Goal: Task Accomplishment & Management: Complete application form

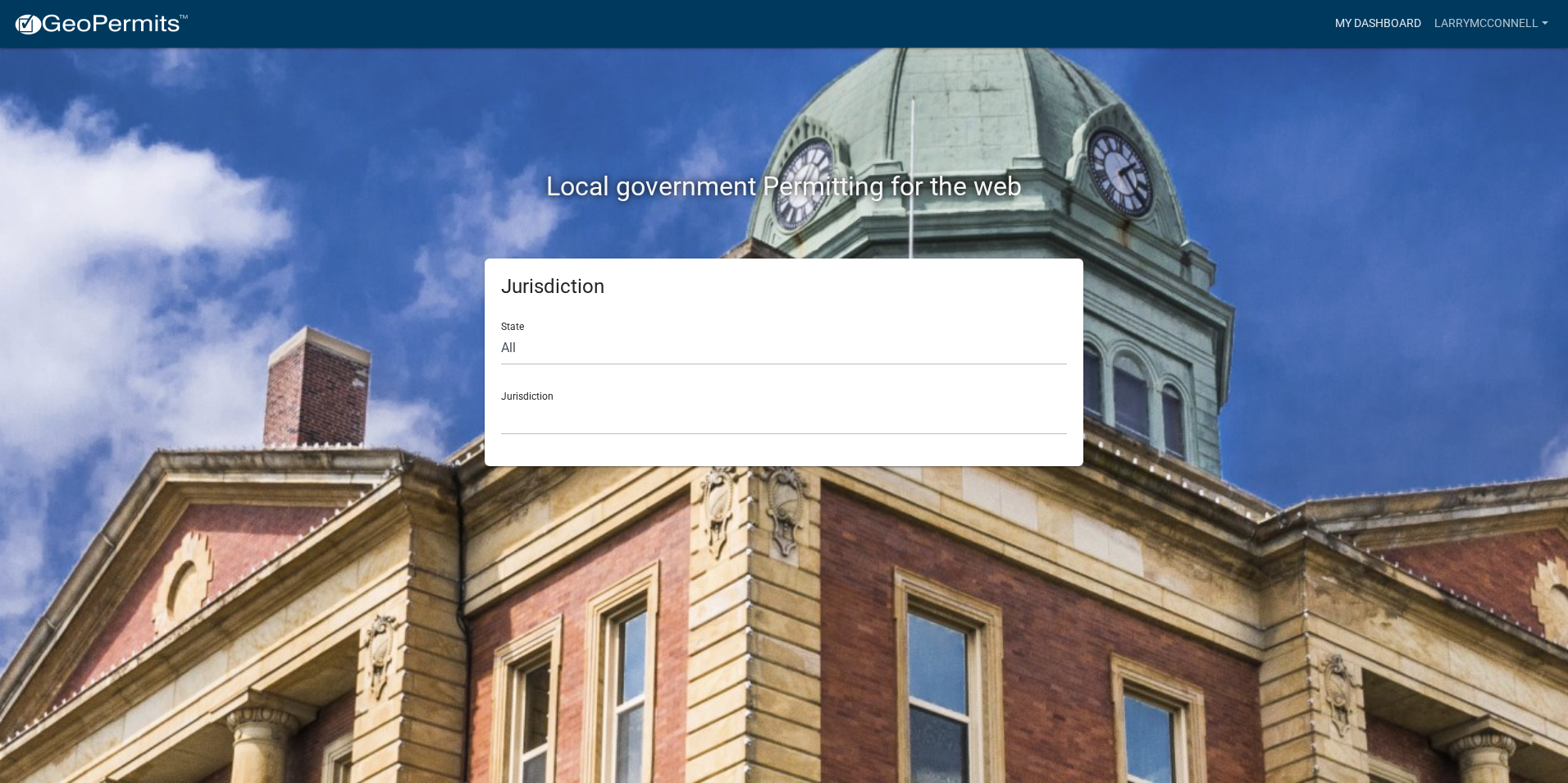
click at [1389, 24] on link "My Dashboard" at bounding box center [1378, 24] width 99 height 31
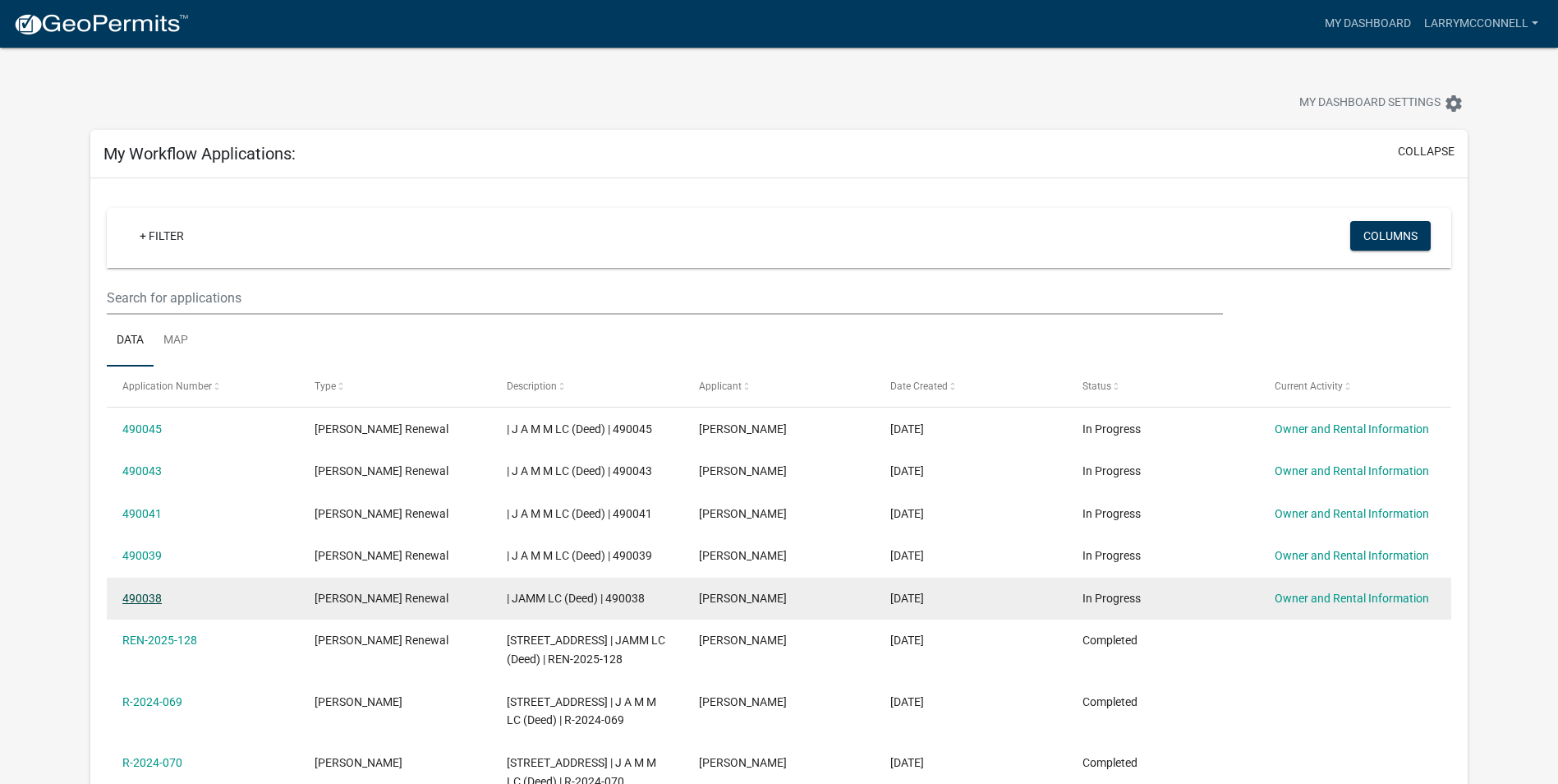
click at [138, 597] on link "490038" at bounding box center [141, 598] width 39 height 13
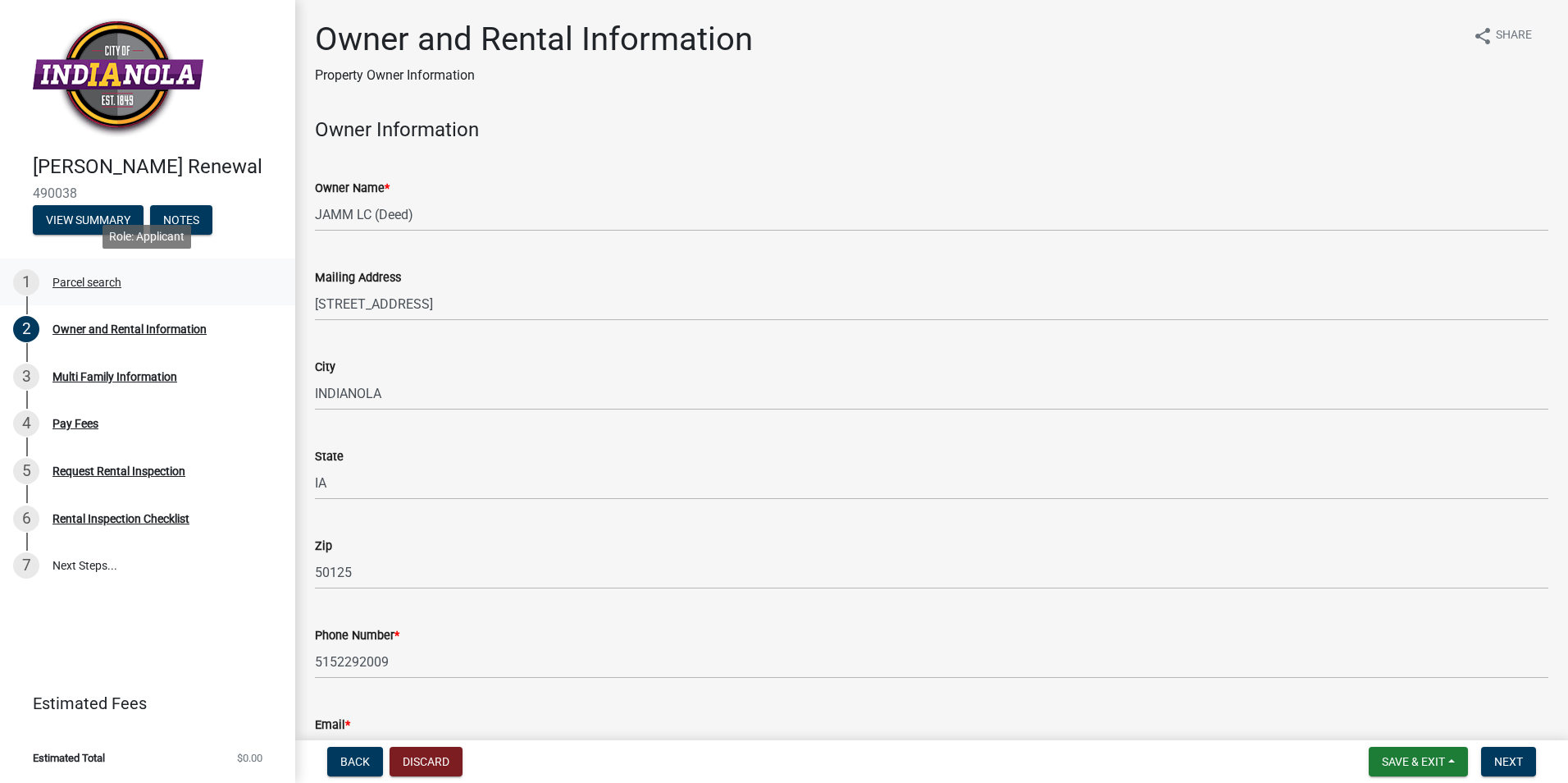
click at [92, 293] on div "1 Parcel search" at bounding box center [140, 282] width 255 height 27
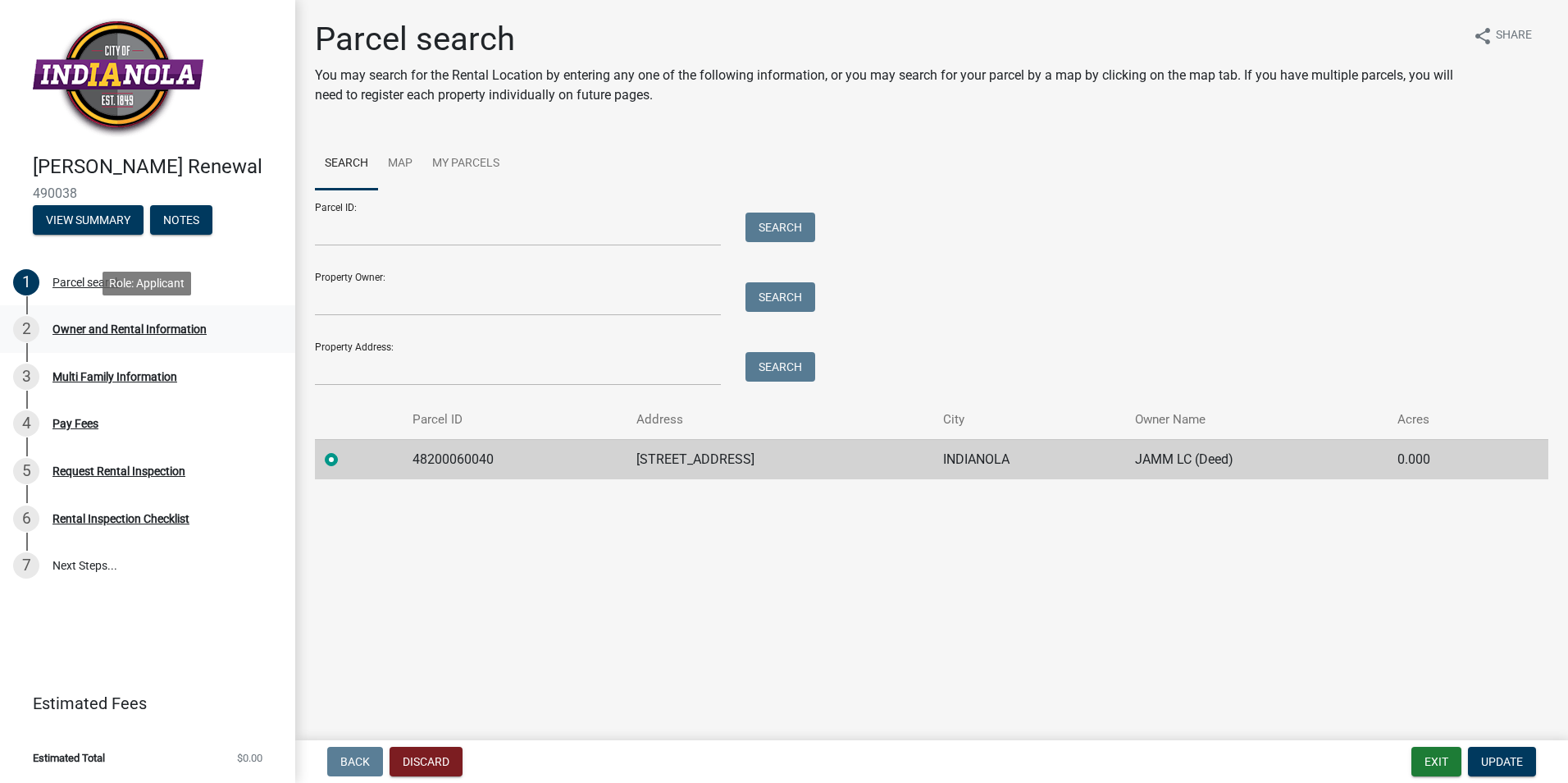
click at [109, 328] on div "Owner and Rental Information" at bounding box center [129, 329] width 154 height 12
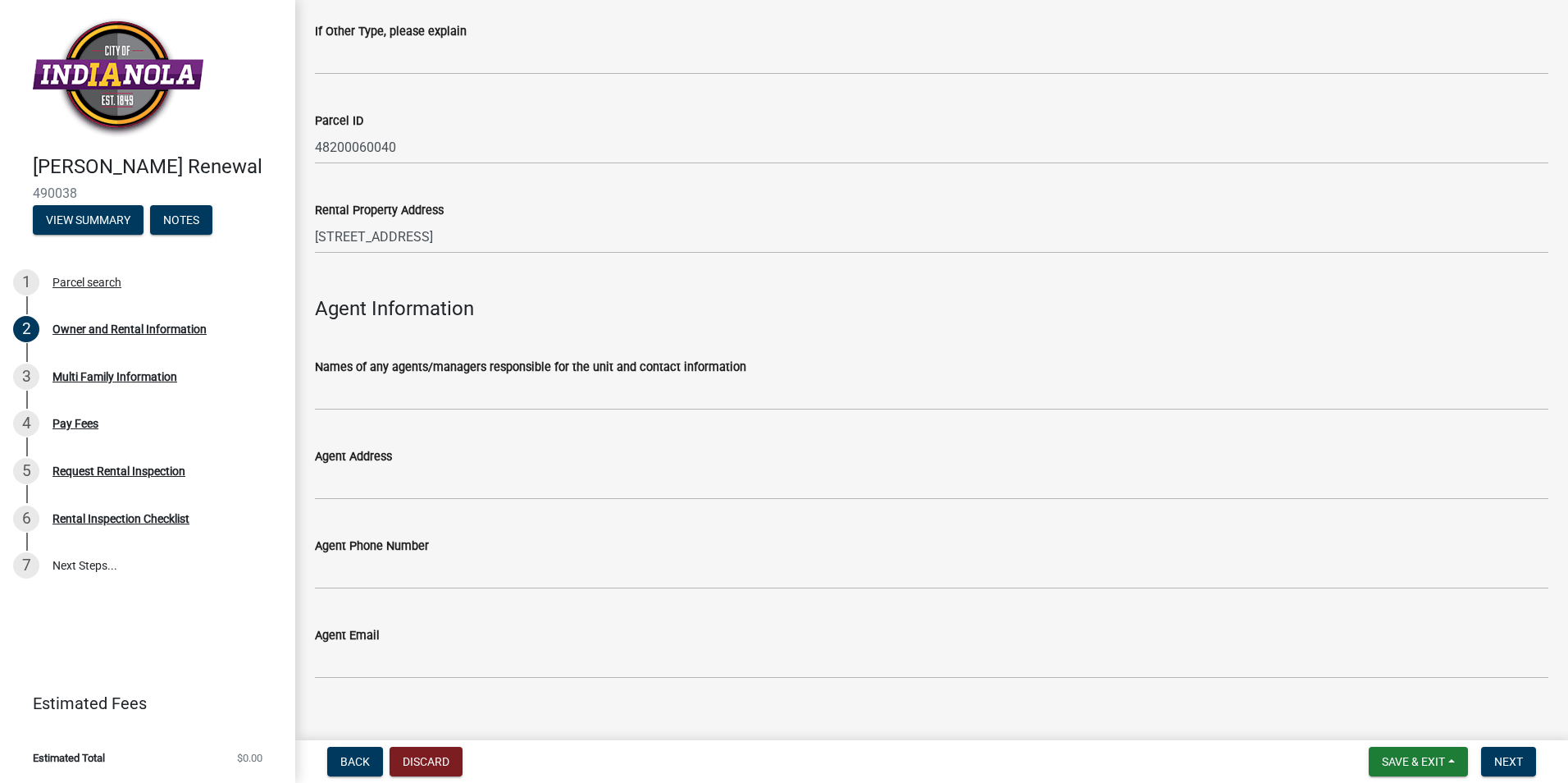
scroll to position [1614, 0]
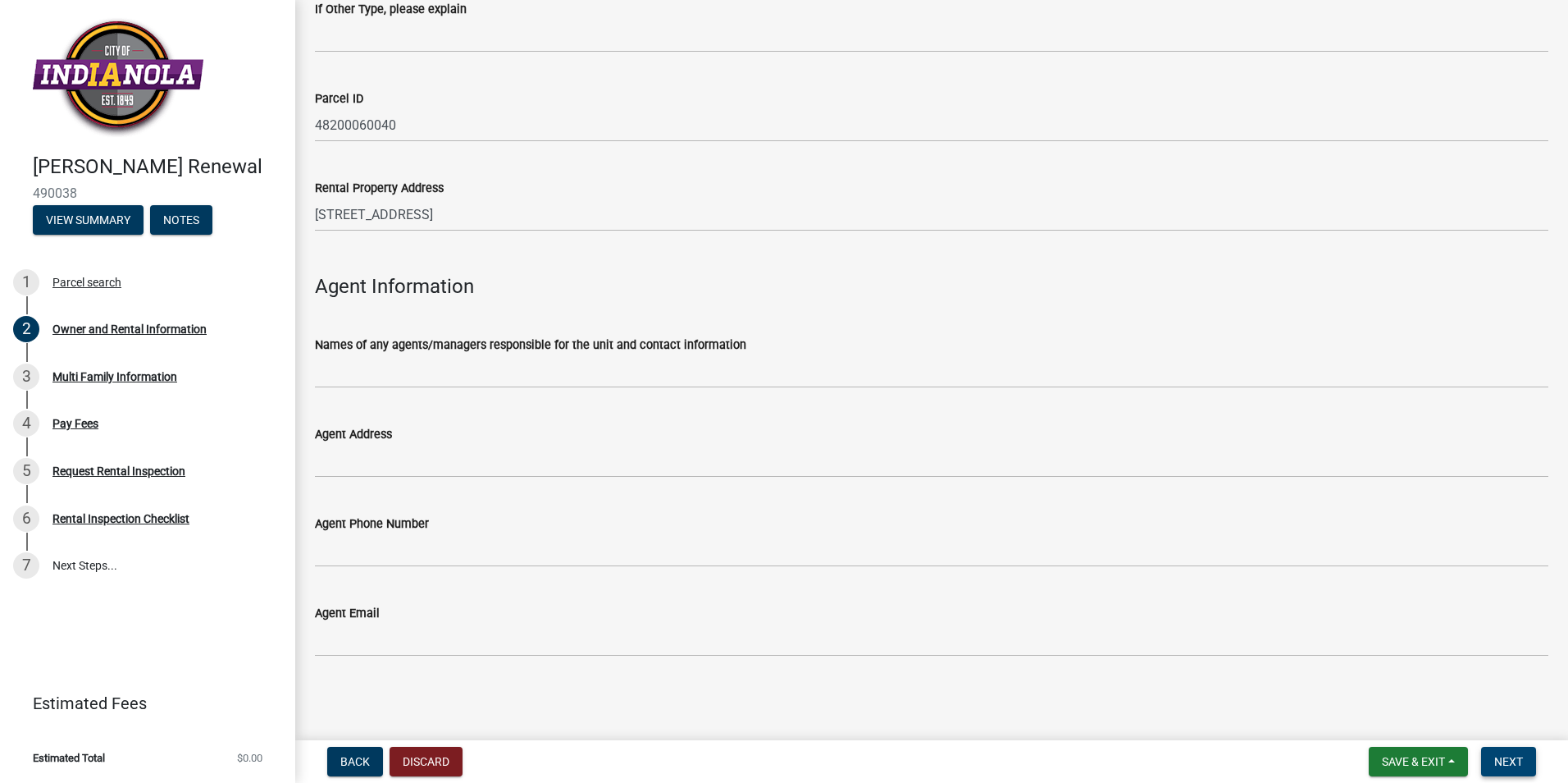
click at [1511, 762] on span "Next" at bounding box center [1508, 761] width 28 height 13
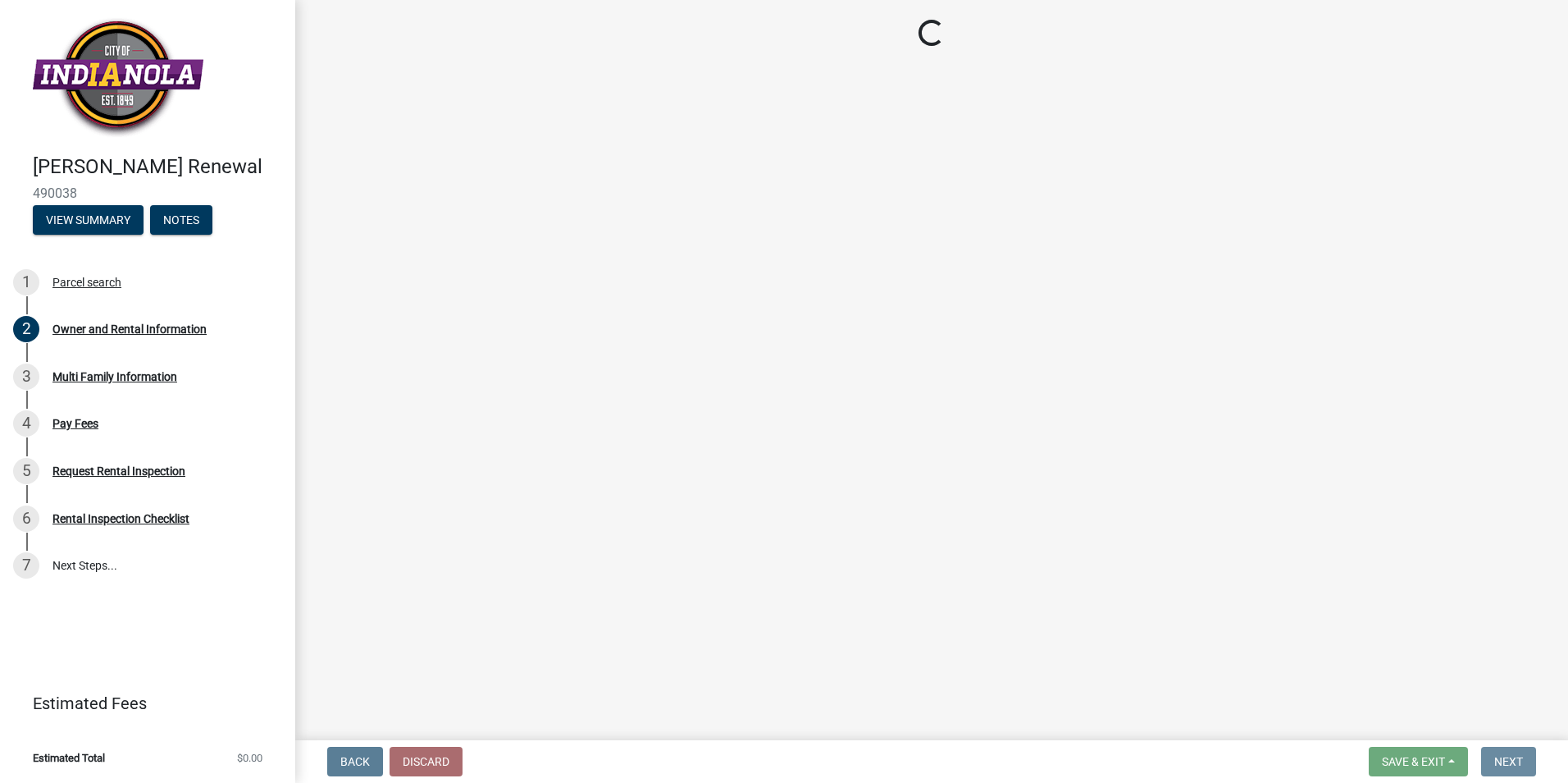
scroll to position [0, 0]
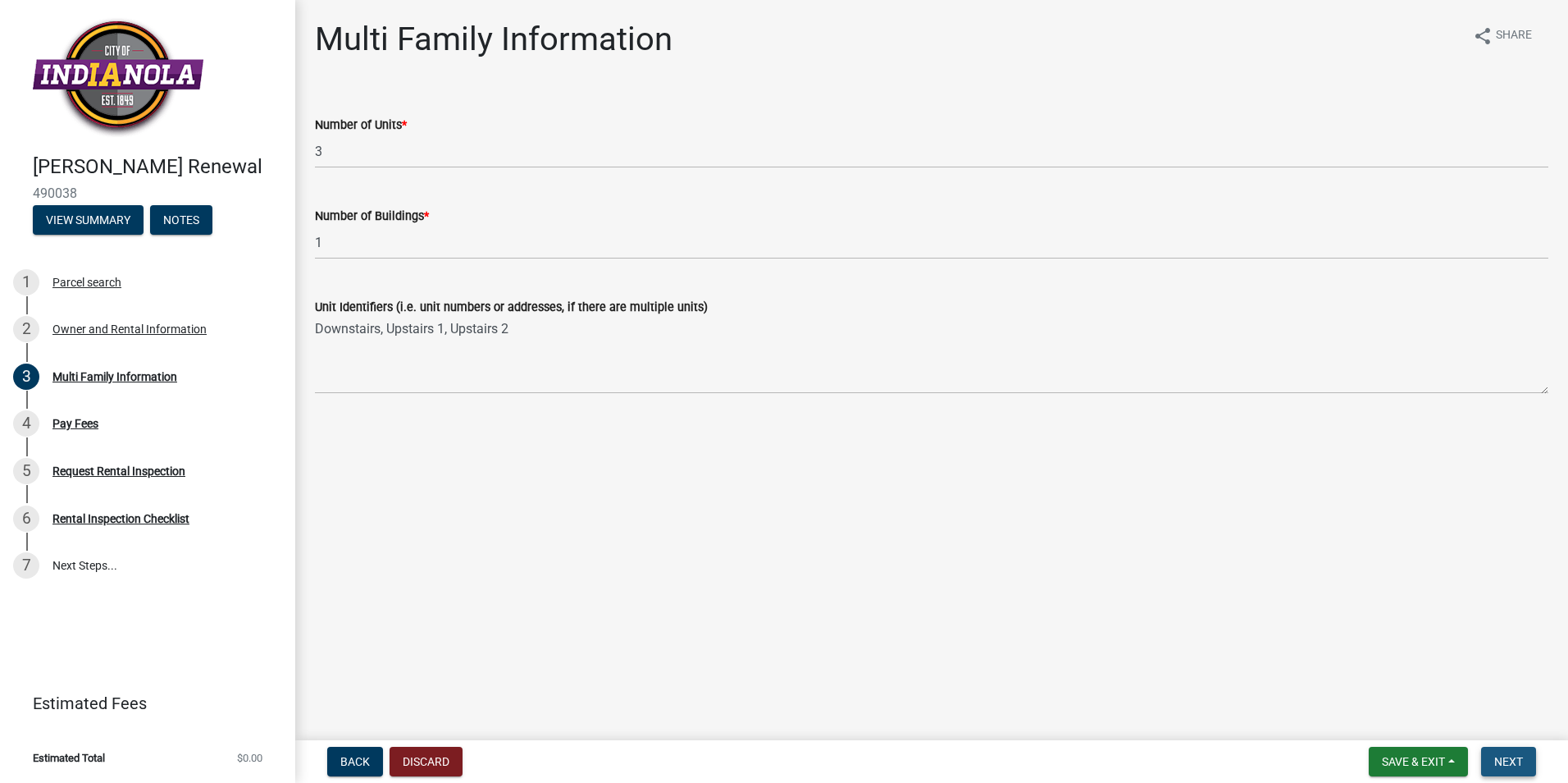
click at [1529, 767] on button "Next" at bounding box center [1509, 761] width 55 height 29
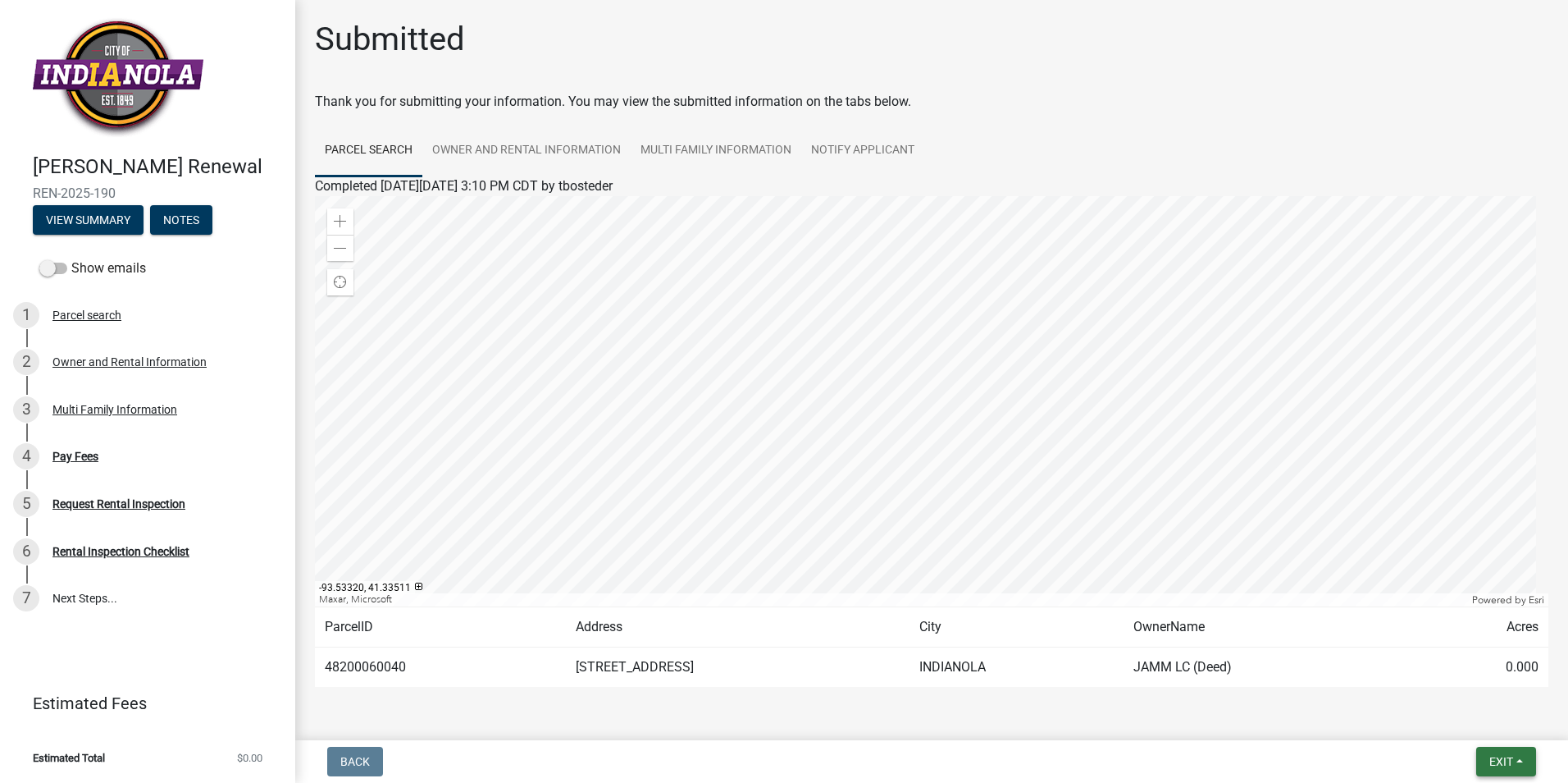
click at [1483, 757] on button "Exit" at bounding box center [1505, 761] width 59 height 29
click at [1477, 726] on button "Save & Exit" at bounding box center [1469, 718] width 131 height 39
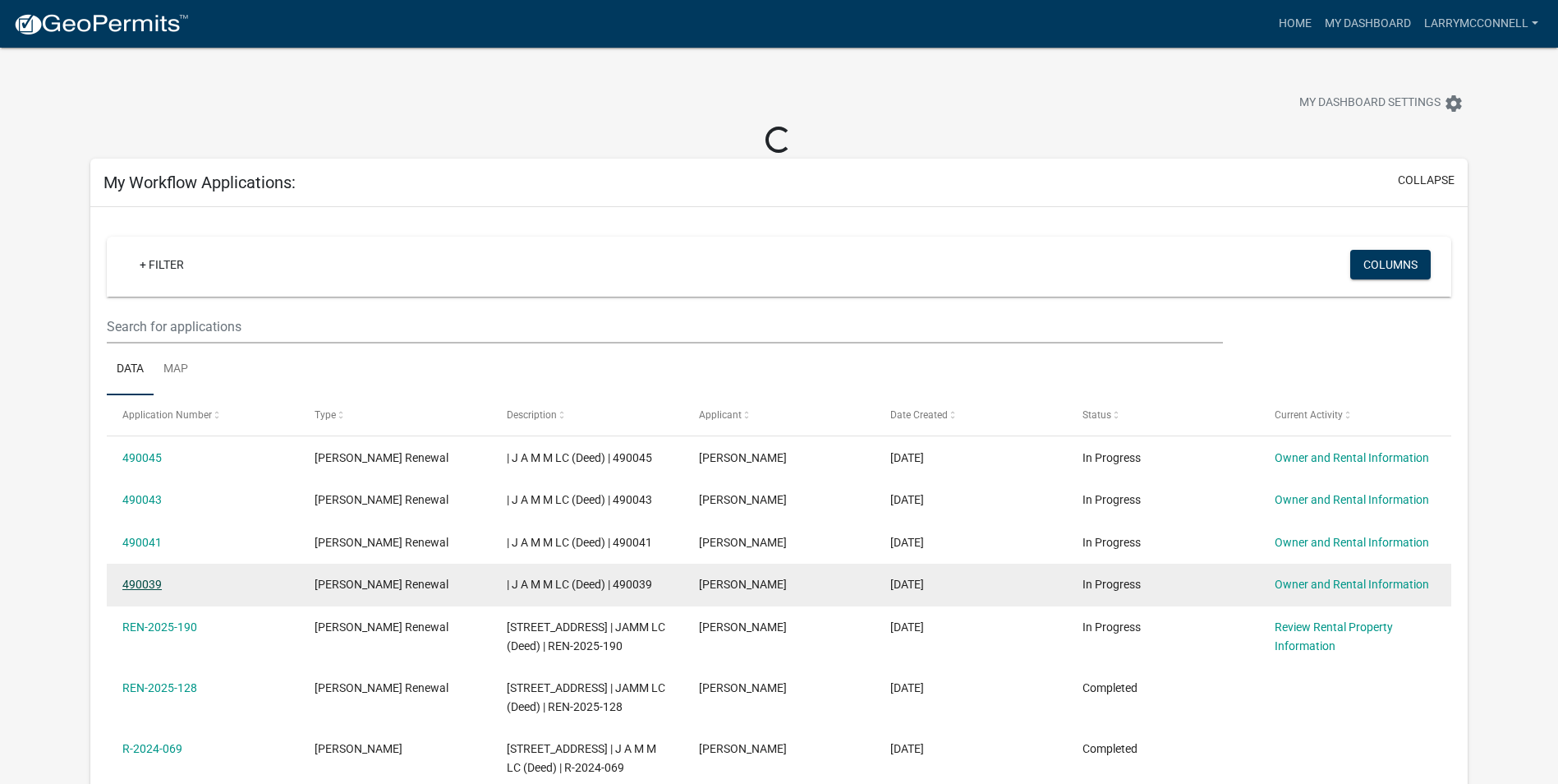
click at [142, 583] on link "490039" at bounding box center [141, 584] width 39 height 13
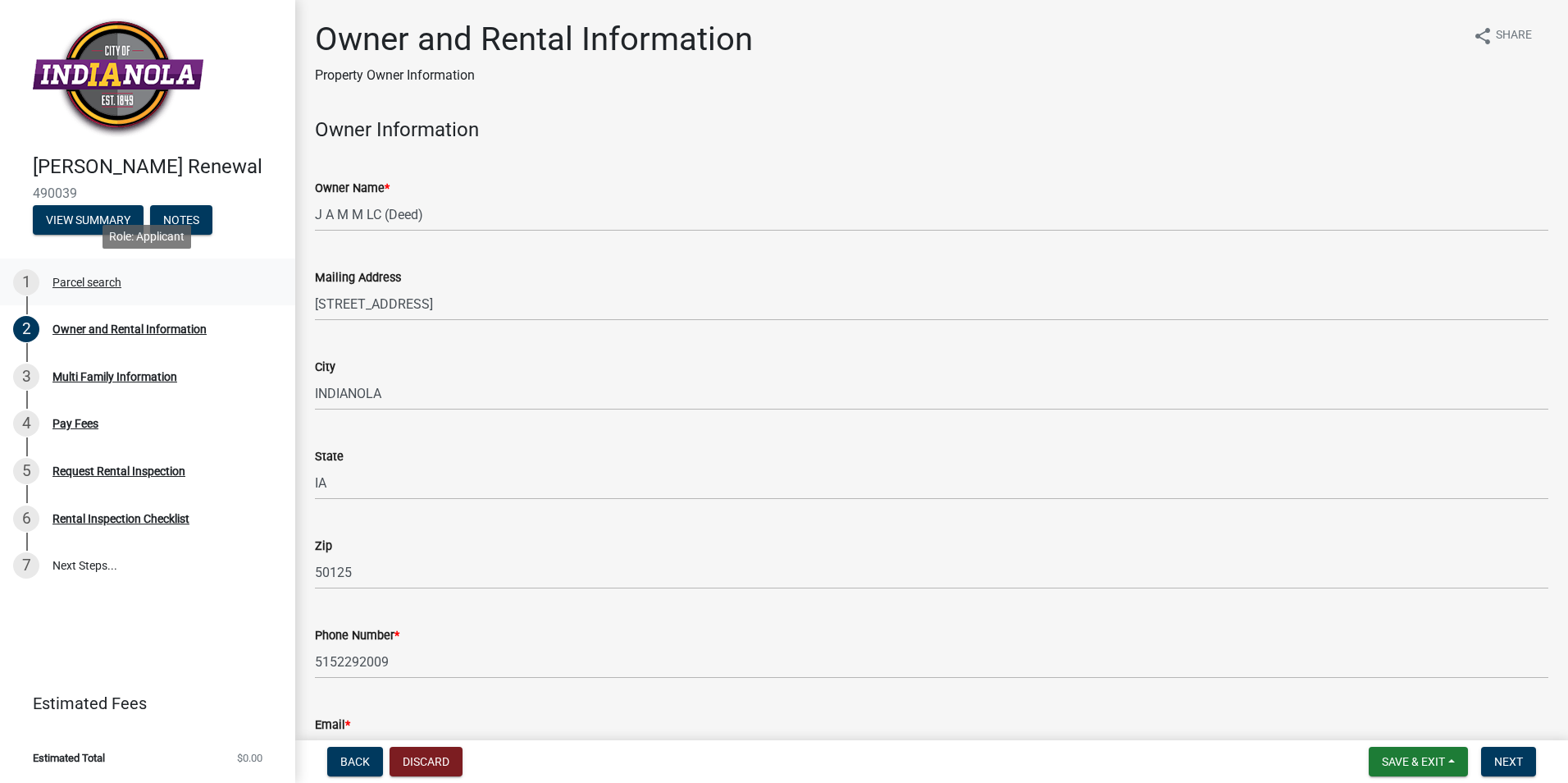
click at [98, 270] on div "1 Parcel search" at bounding box center [140, 282] width 255 height 27
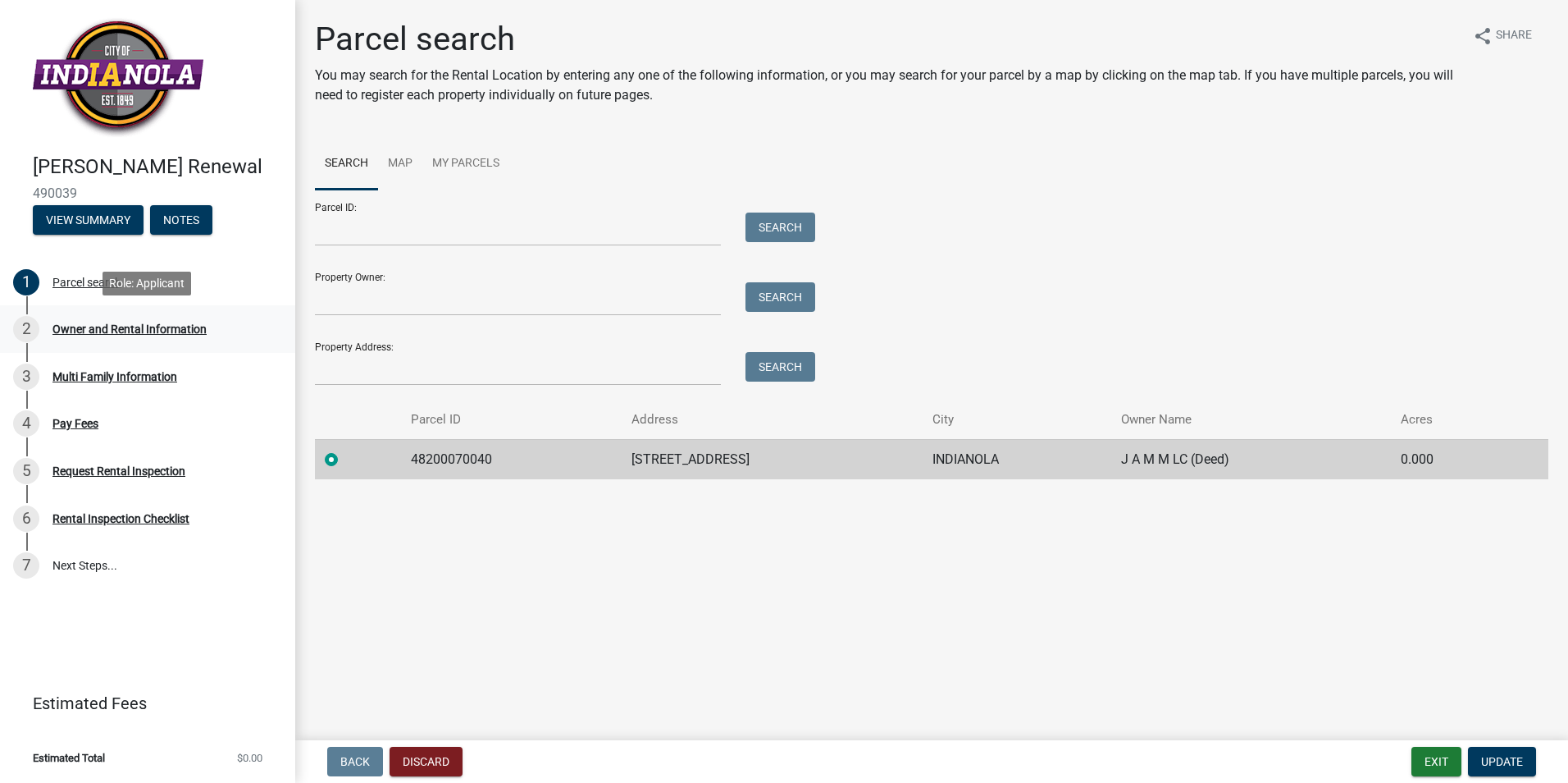
click at [130, 332] on div "Owner and Rental Information" at bounding box center [129, 329] width 154 height 12
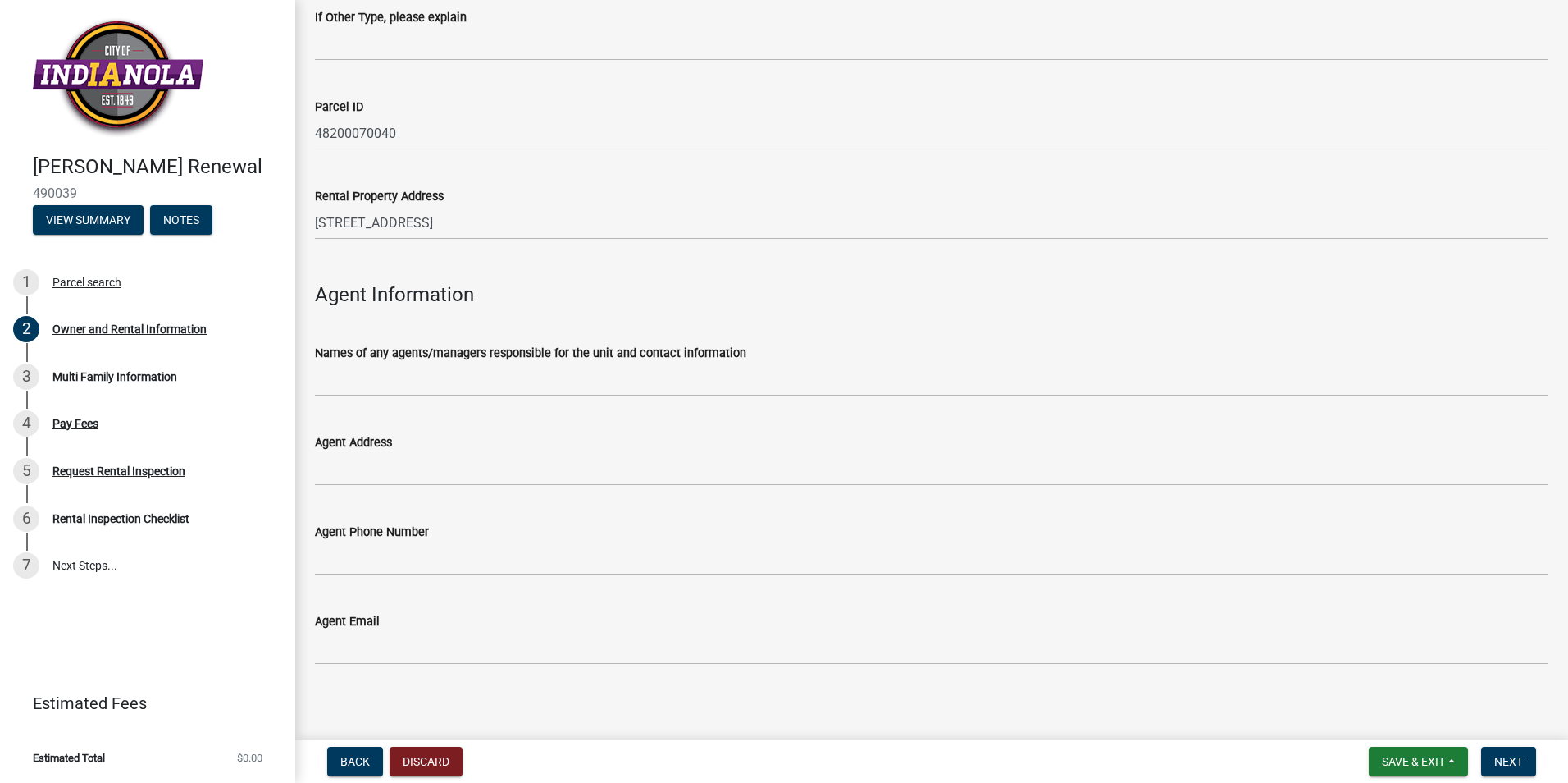
scroll to position [1614, 0]
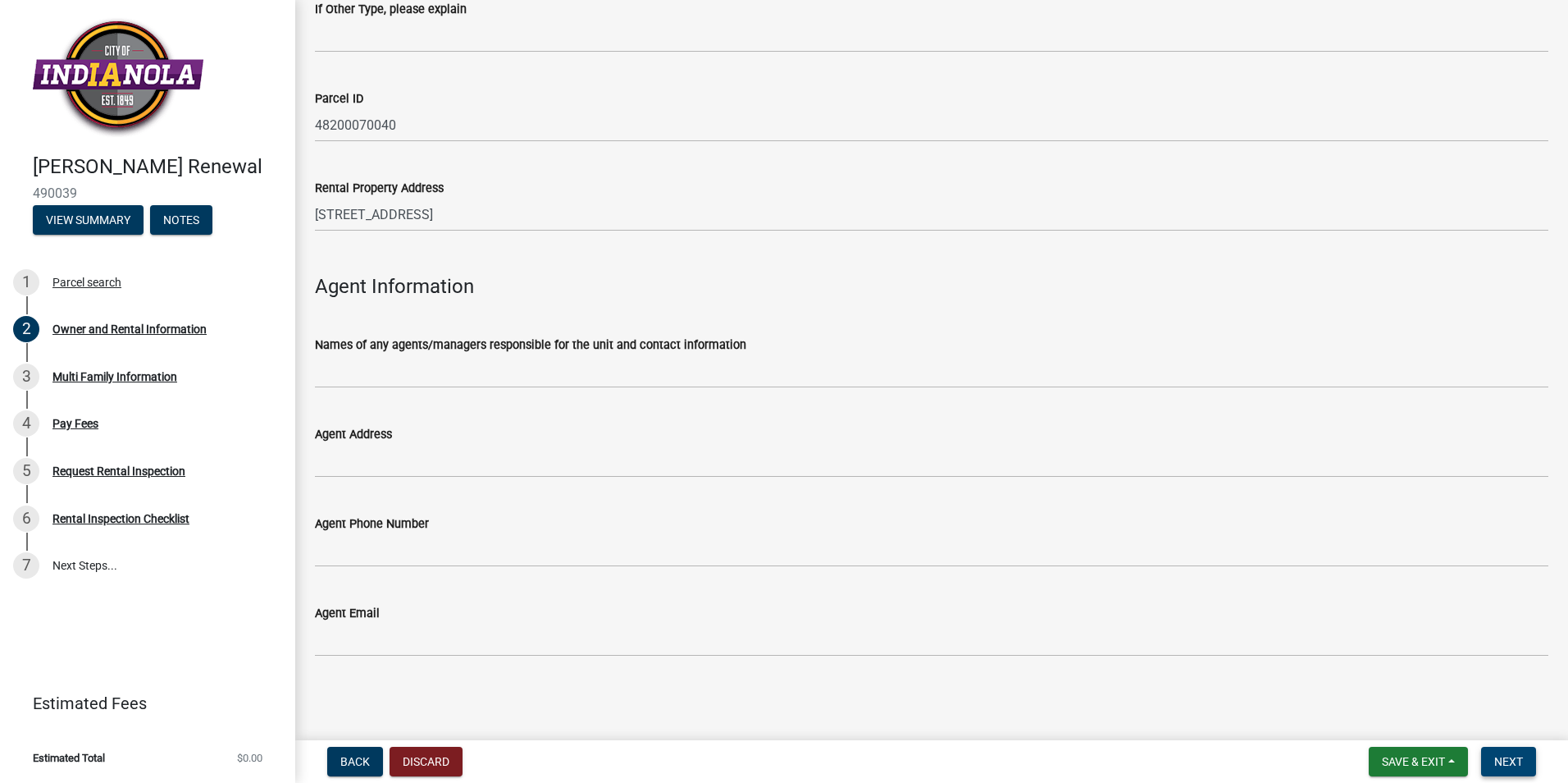
click at [1498, 750] on button "Next" at bounding box center [1509, 761] width 55 height 29
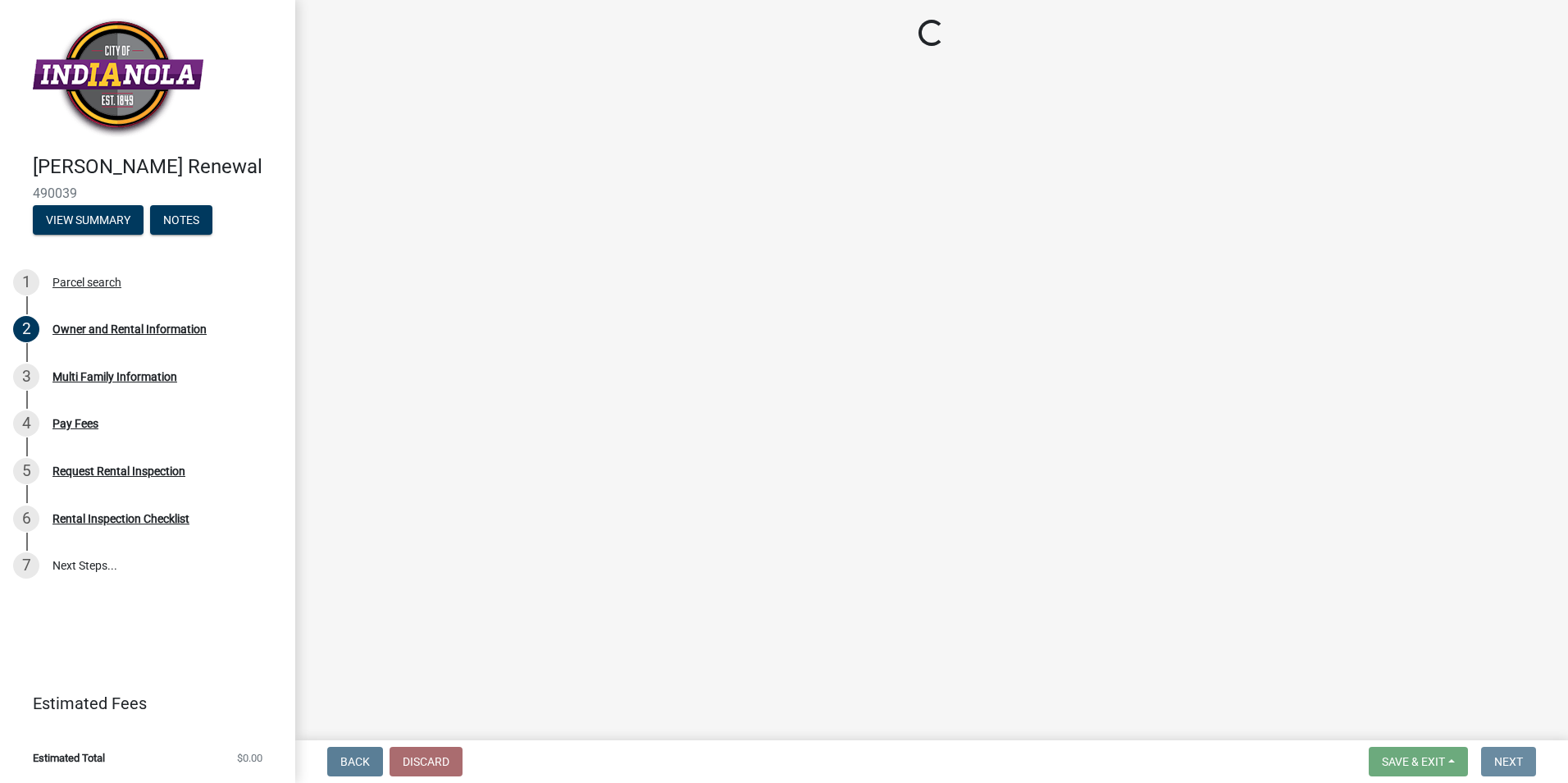
scroll to position [0, 0]
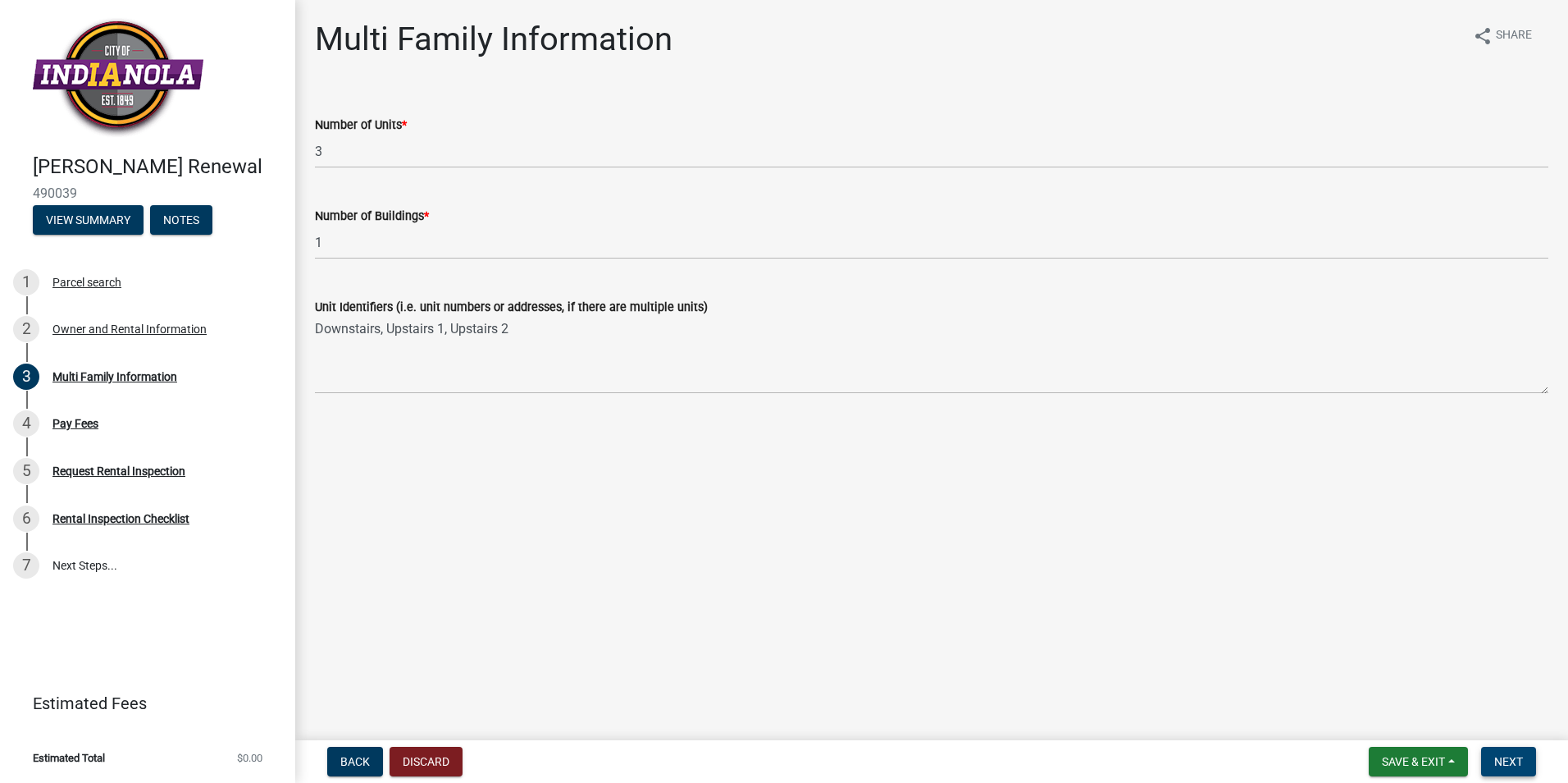
click at [1494, 751] on button "Next" at bounding box center [1509, 761] width 55 height 29
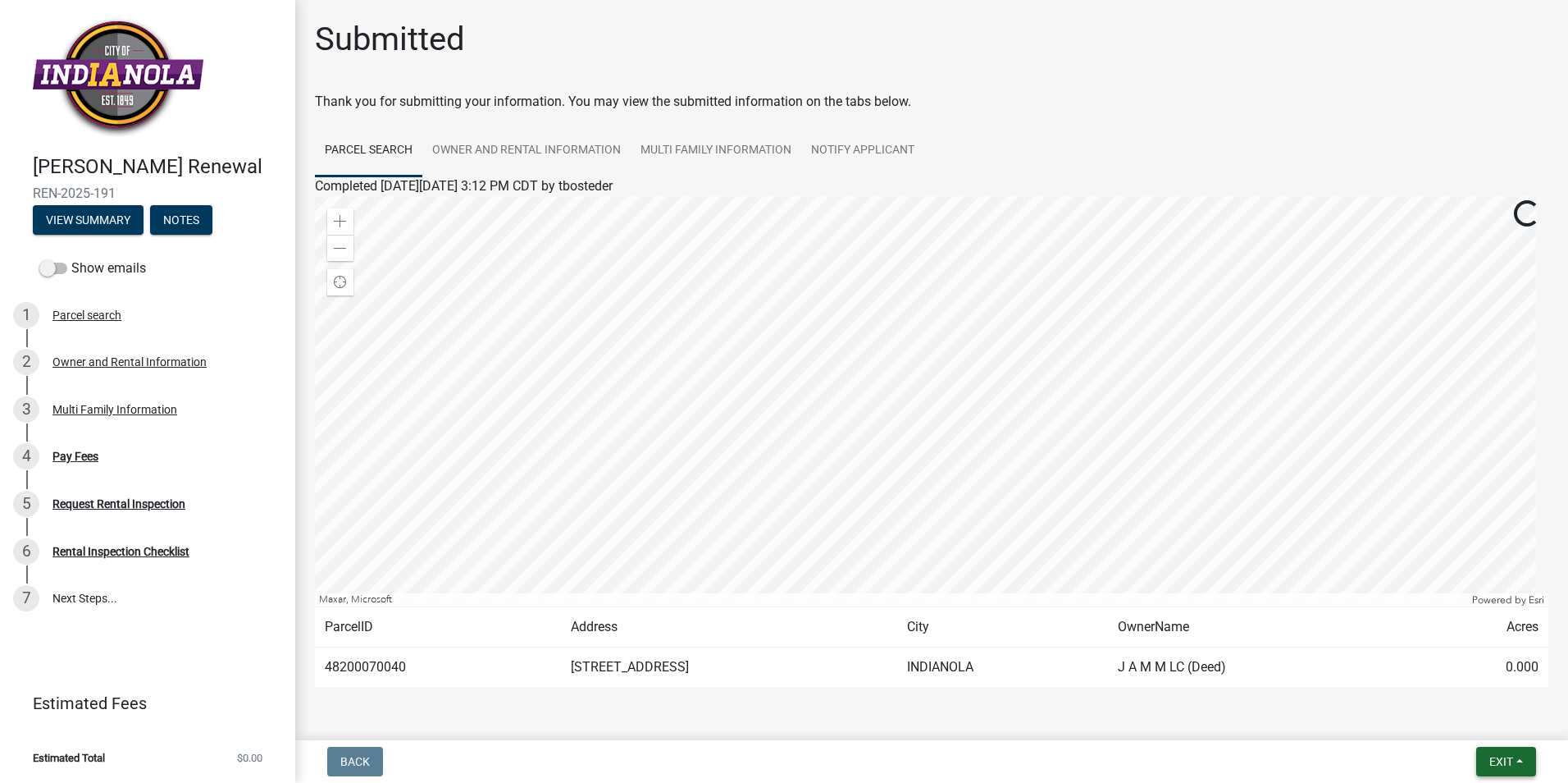
click at [1491, 758] on span "Exit" at bounding box center [1501, 761] width 24 height 13
click at [1488, 727] on button "Save & Exit" at bounding box center [1469, 718] width 131 height 39
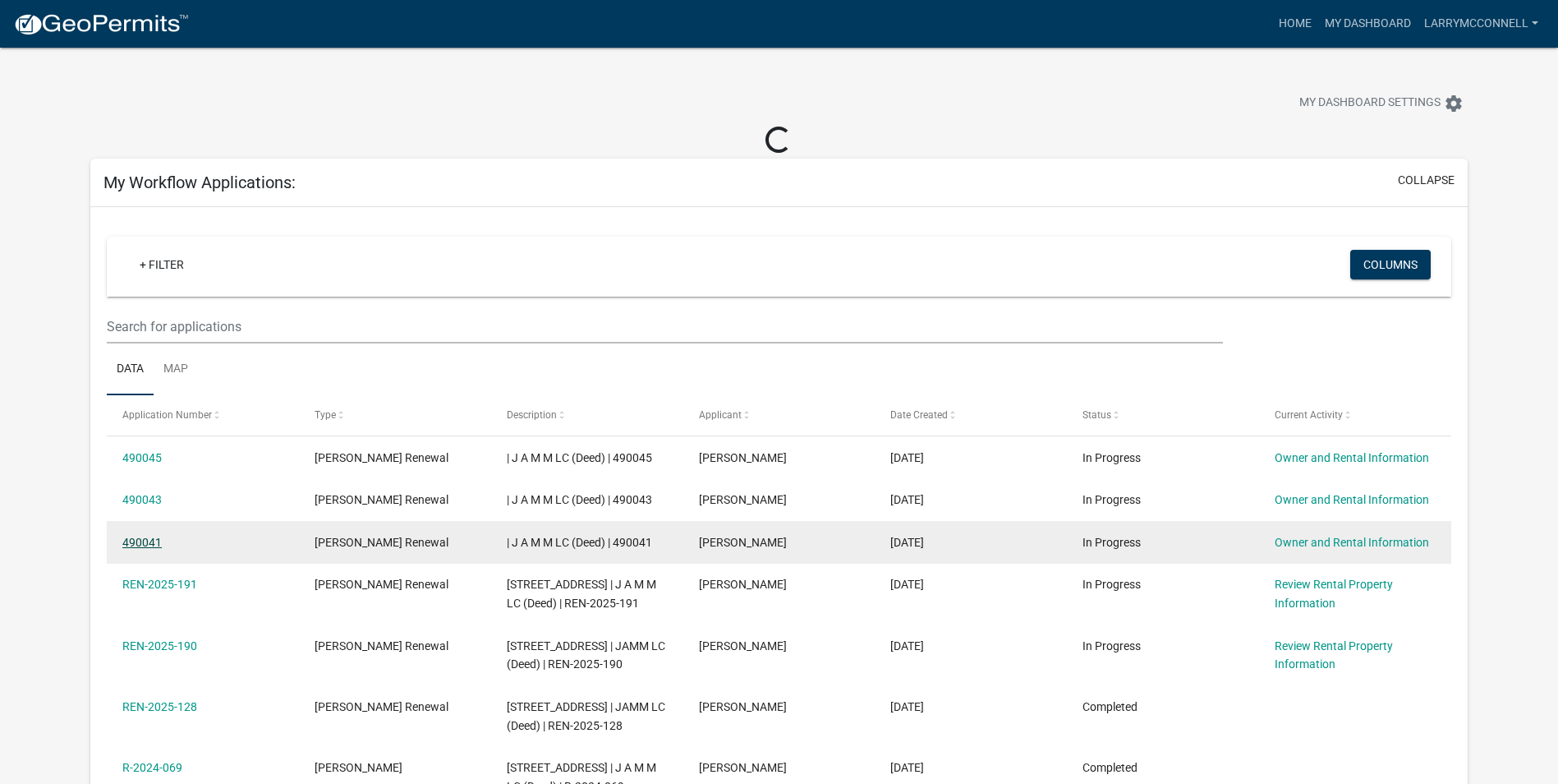
click at [154, 542] on link "490041" at bounding box center [141, 542] width 39 height 13
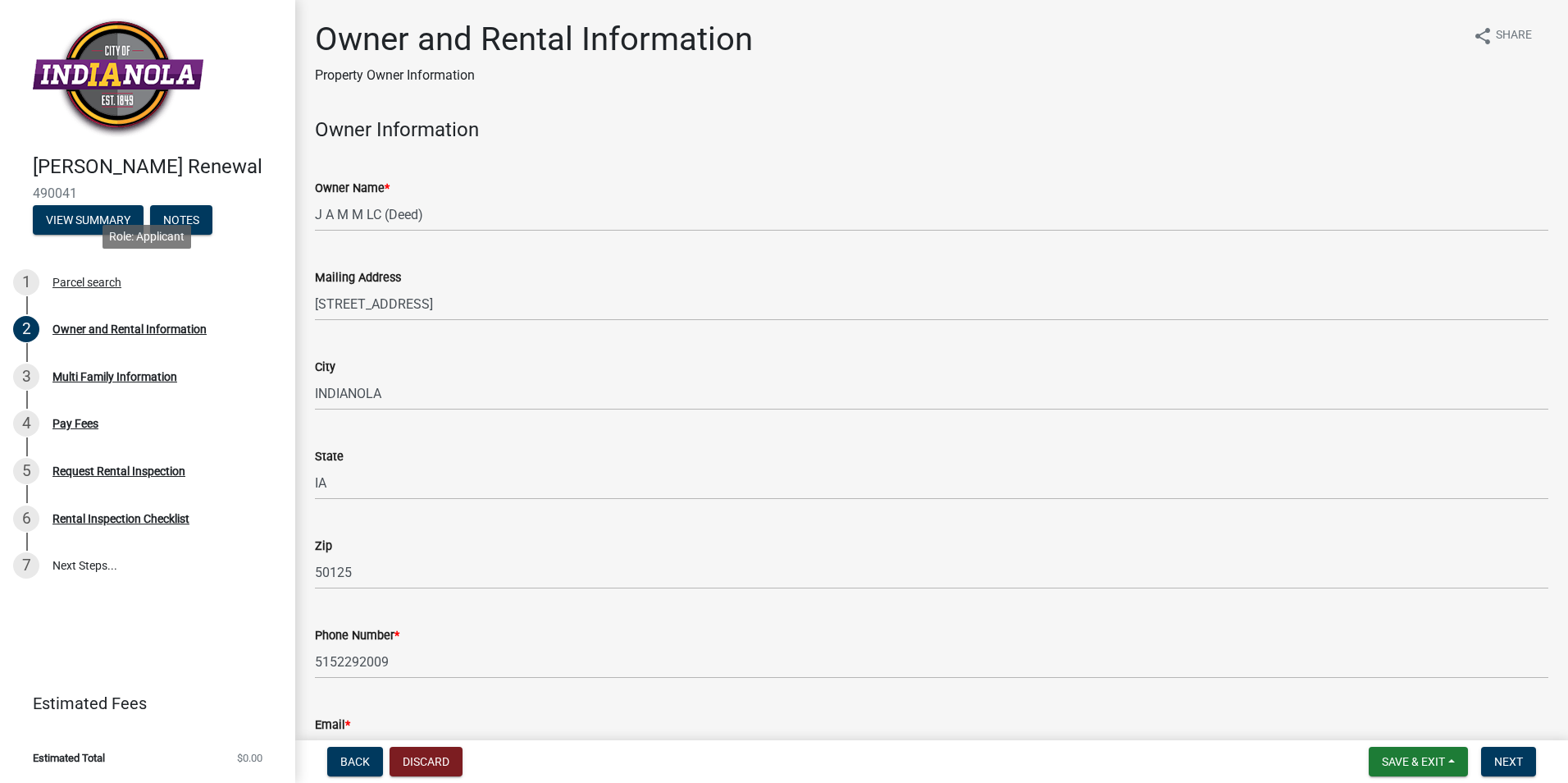
click at [103, 286] on div "Parcel search" at bounding box center [86, 282] width 69 height 12
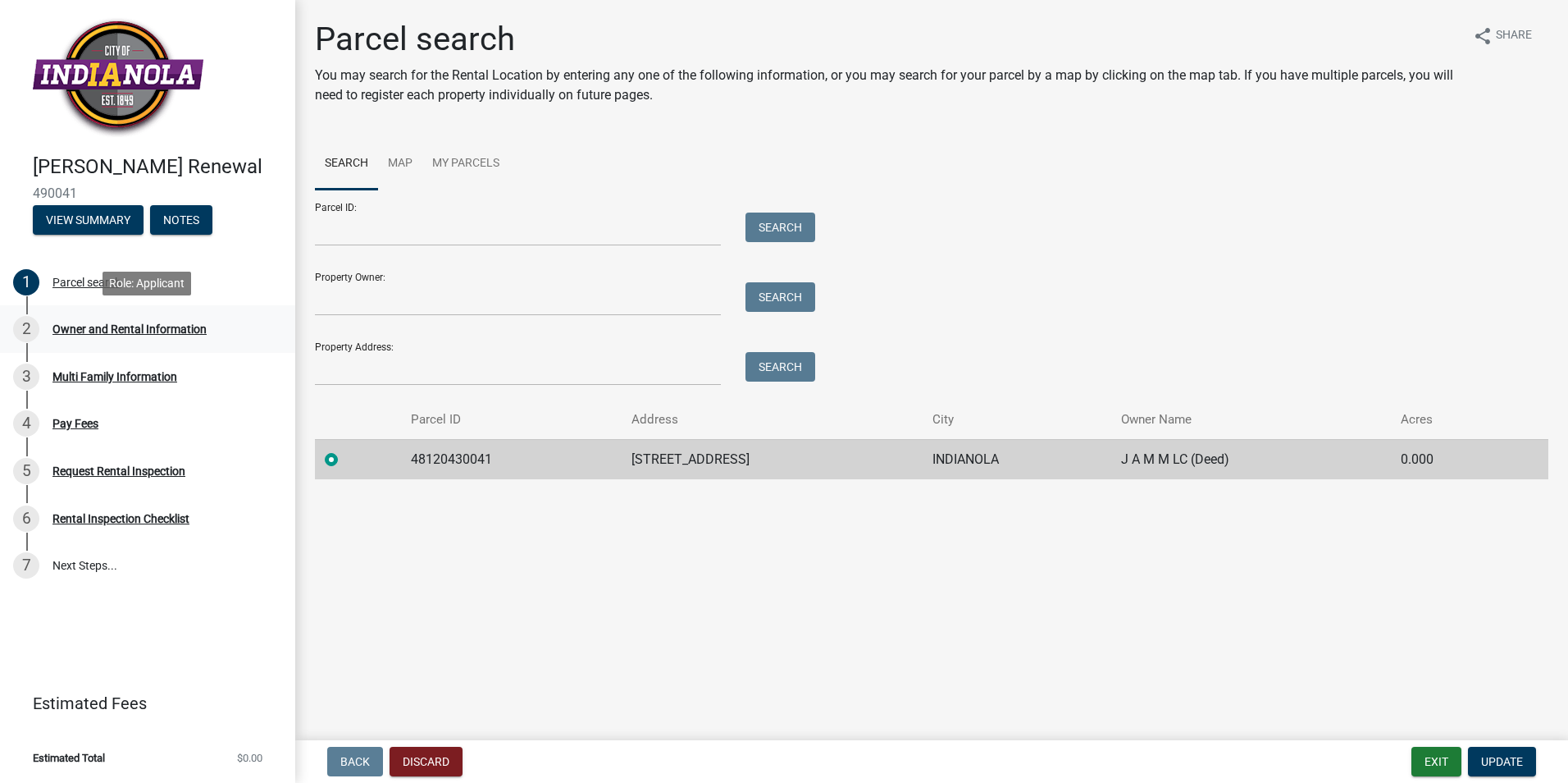
click at [98, 321] on div "2 Owner and Rental Information" at bounding box center [140, 329] width 255 height 27
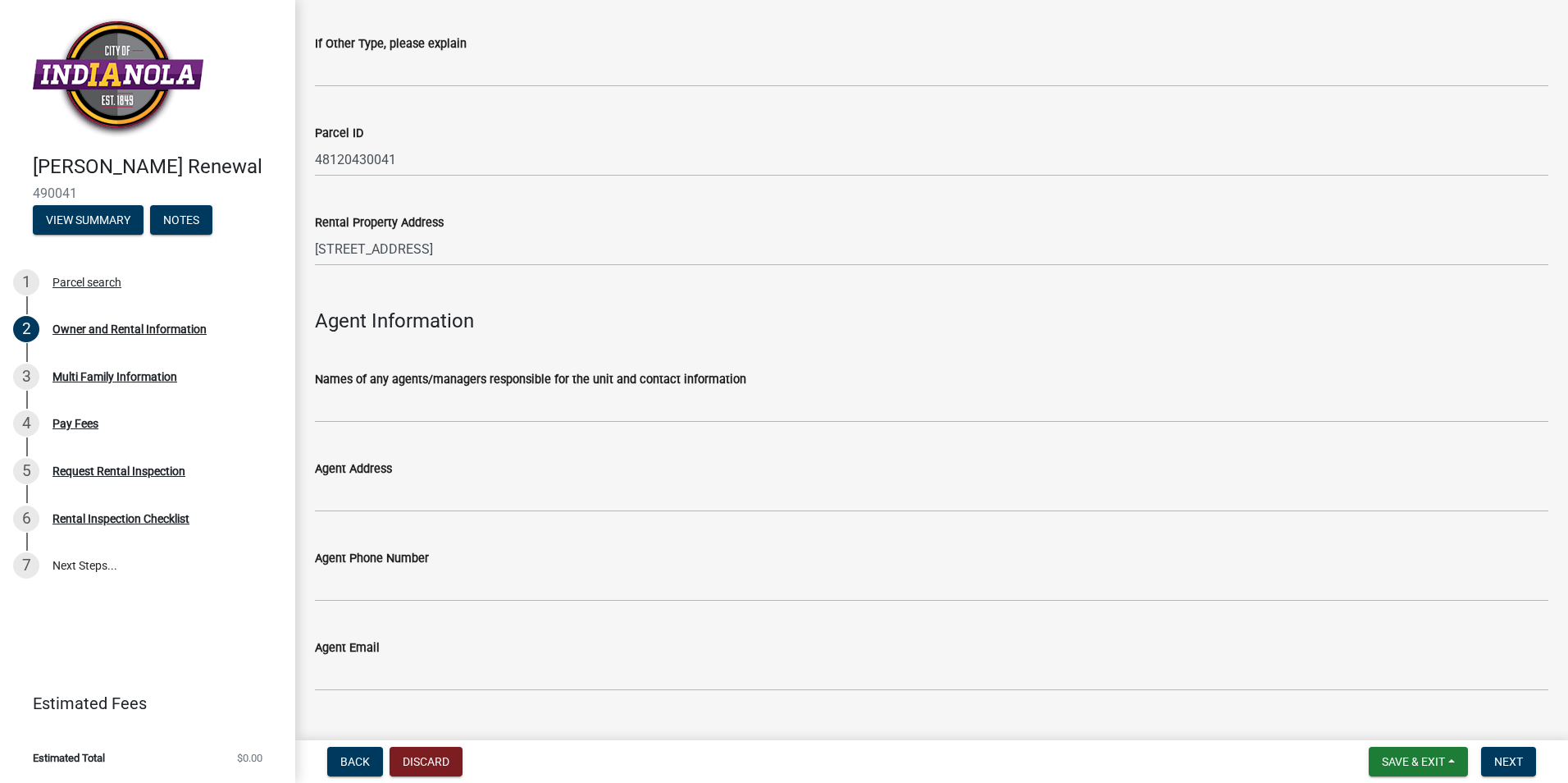
scroll to position [1614, 0]
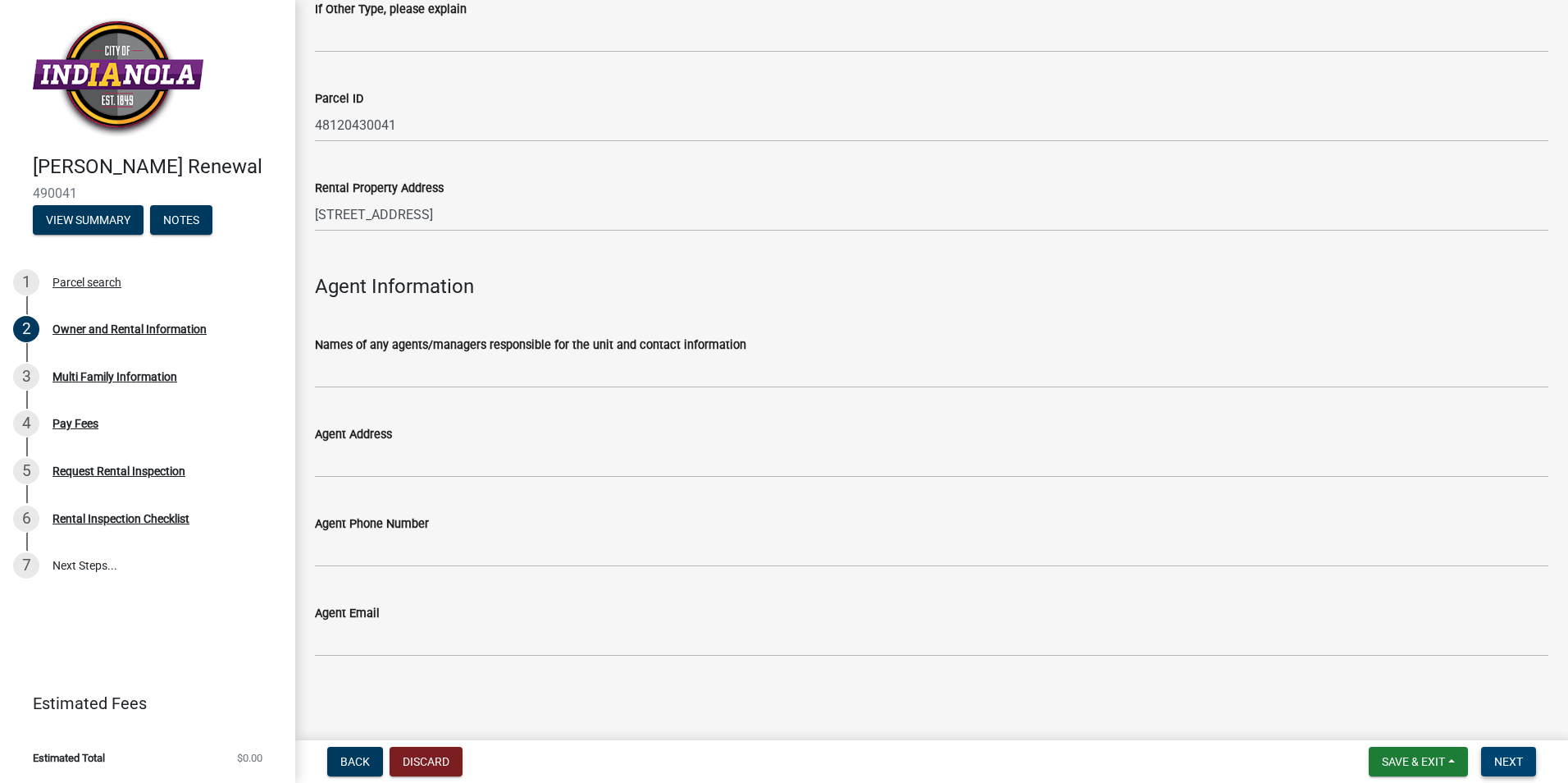
click at [1509, 758] on span "Next" at bounding box center [1508, 761] width 28 height 13
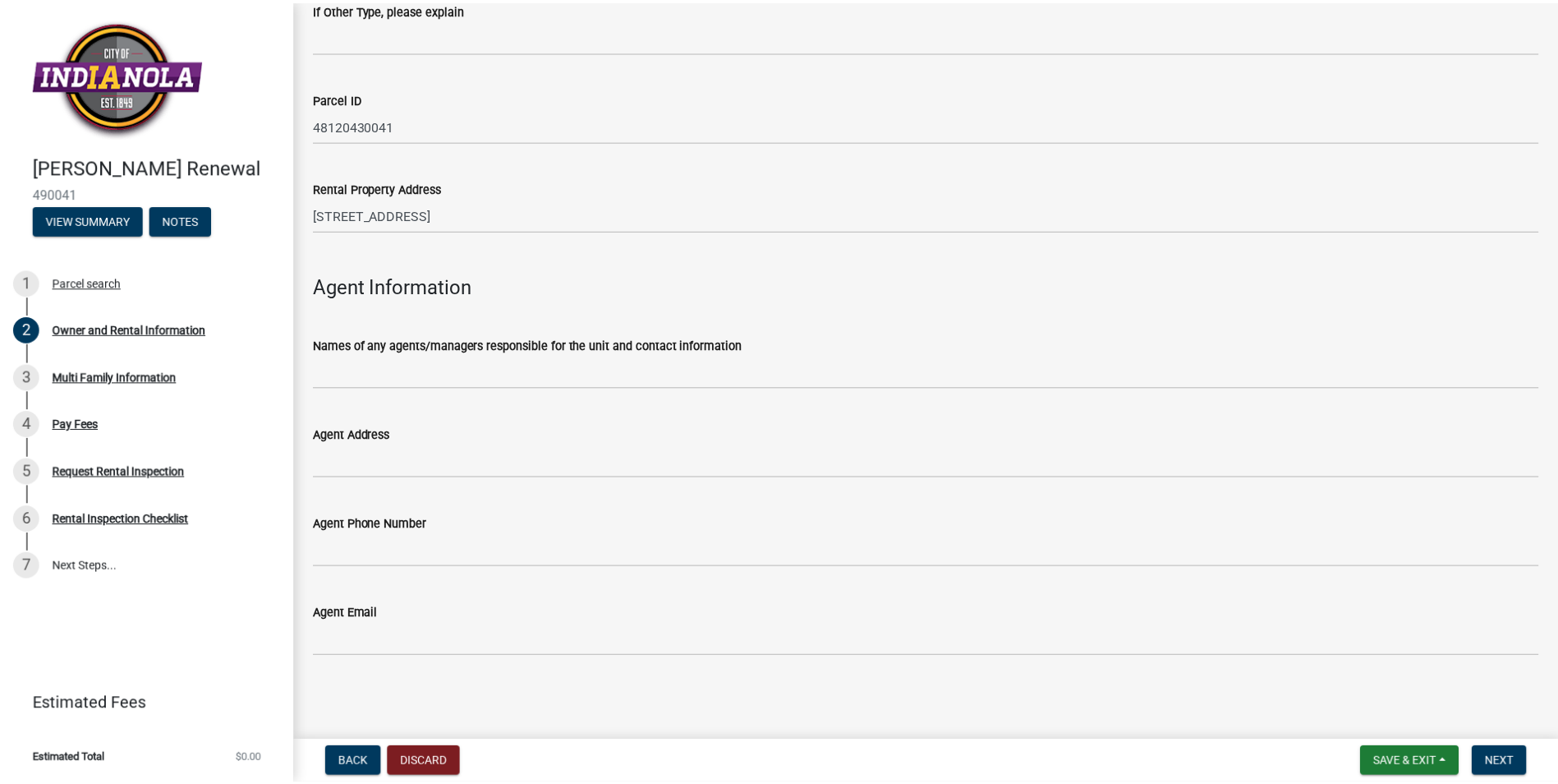
scroll to position [0, 0]
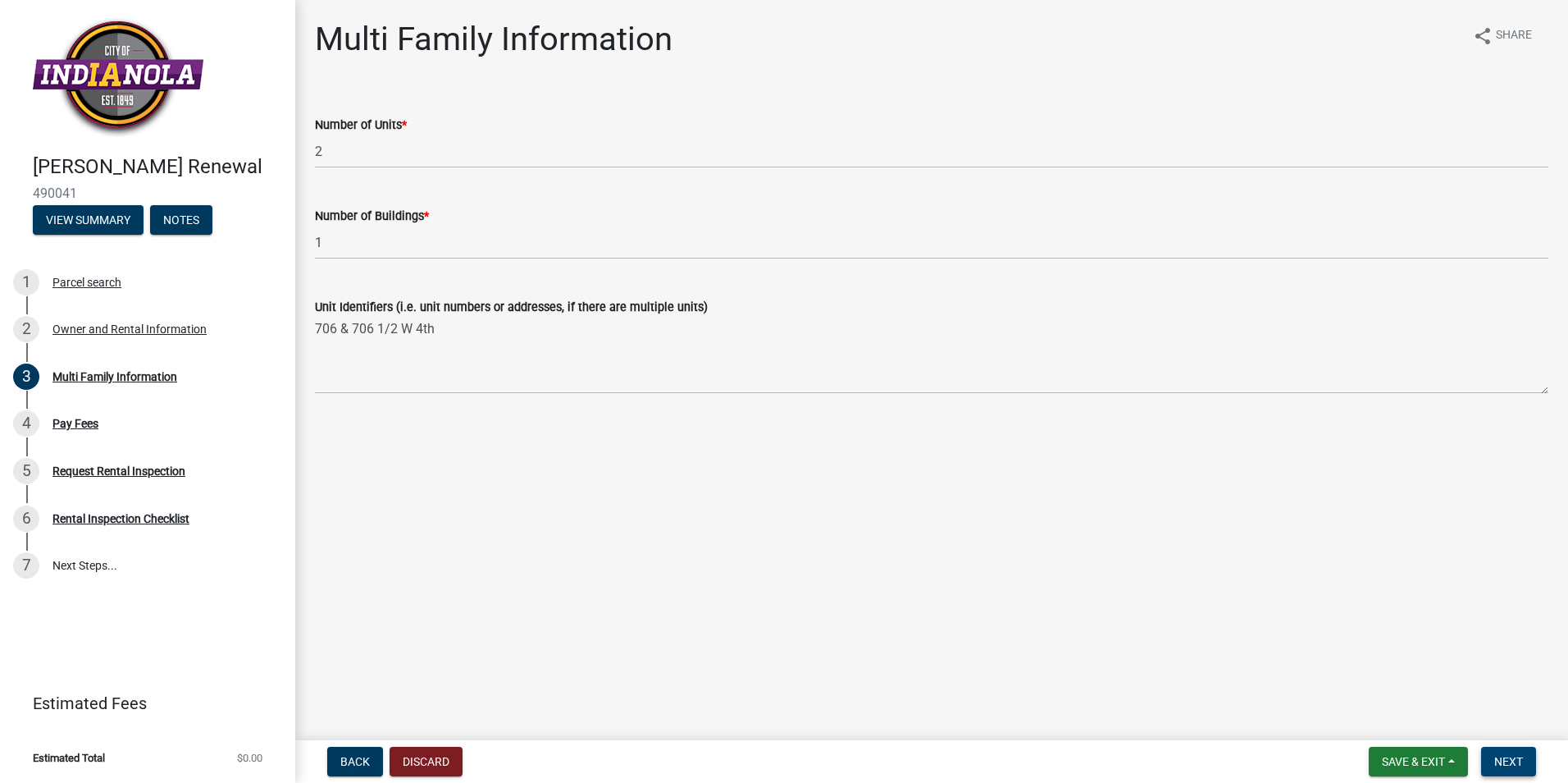
click at [1505, 762] on span "Next" at bounding box center [1508, 761] width 28 height 13
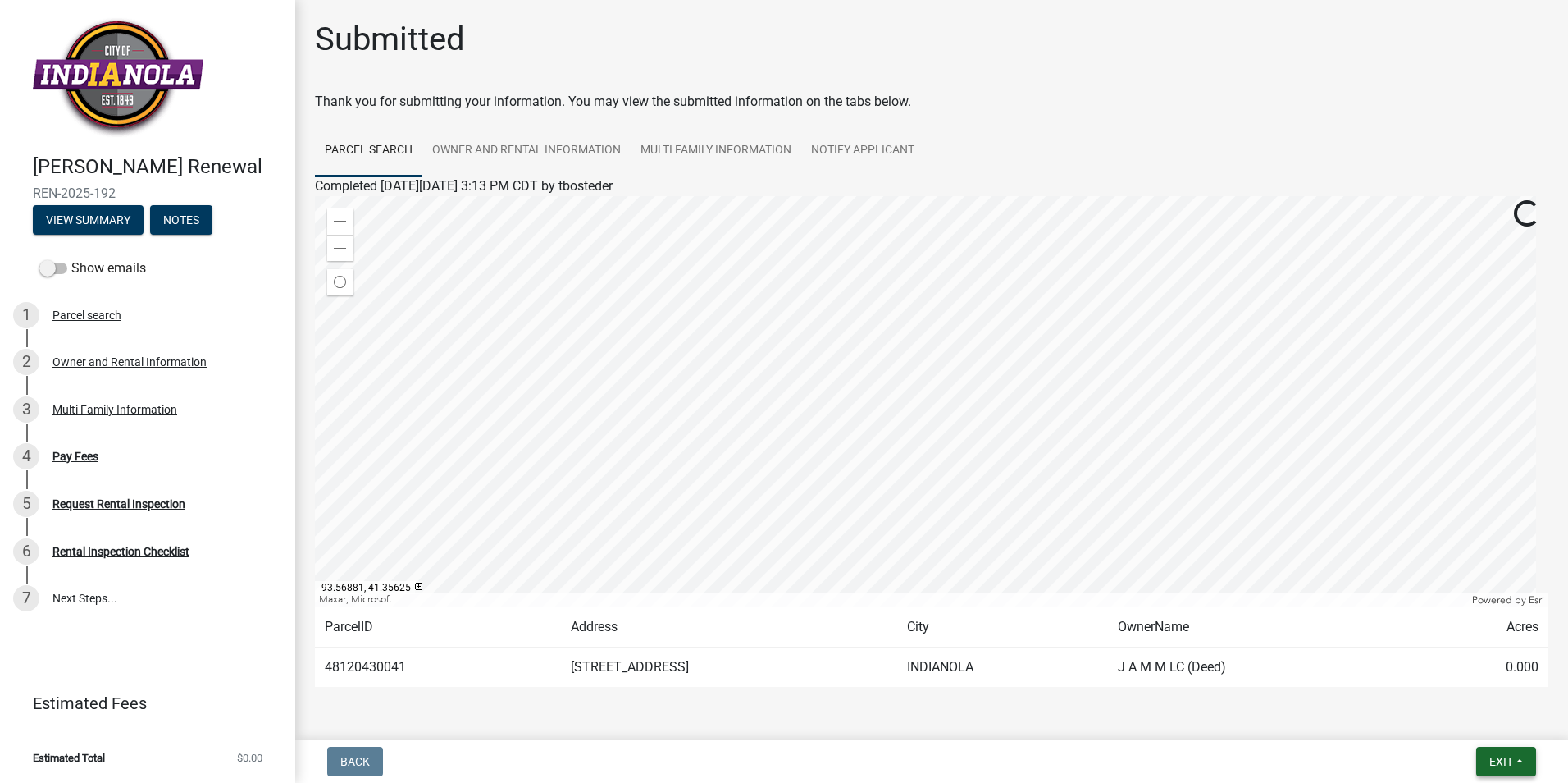
click at [1515, 761] on button "Exit" at bounding box center [1505, 761] width 59 height 29
click at [1495, 722] on button "Save & Exit" at bounding box center [1469, 718] width 131 height 39
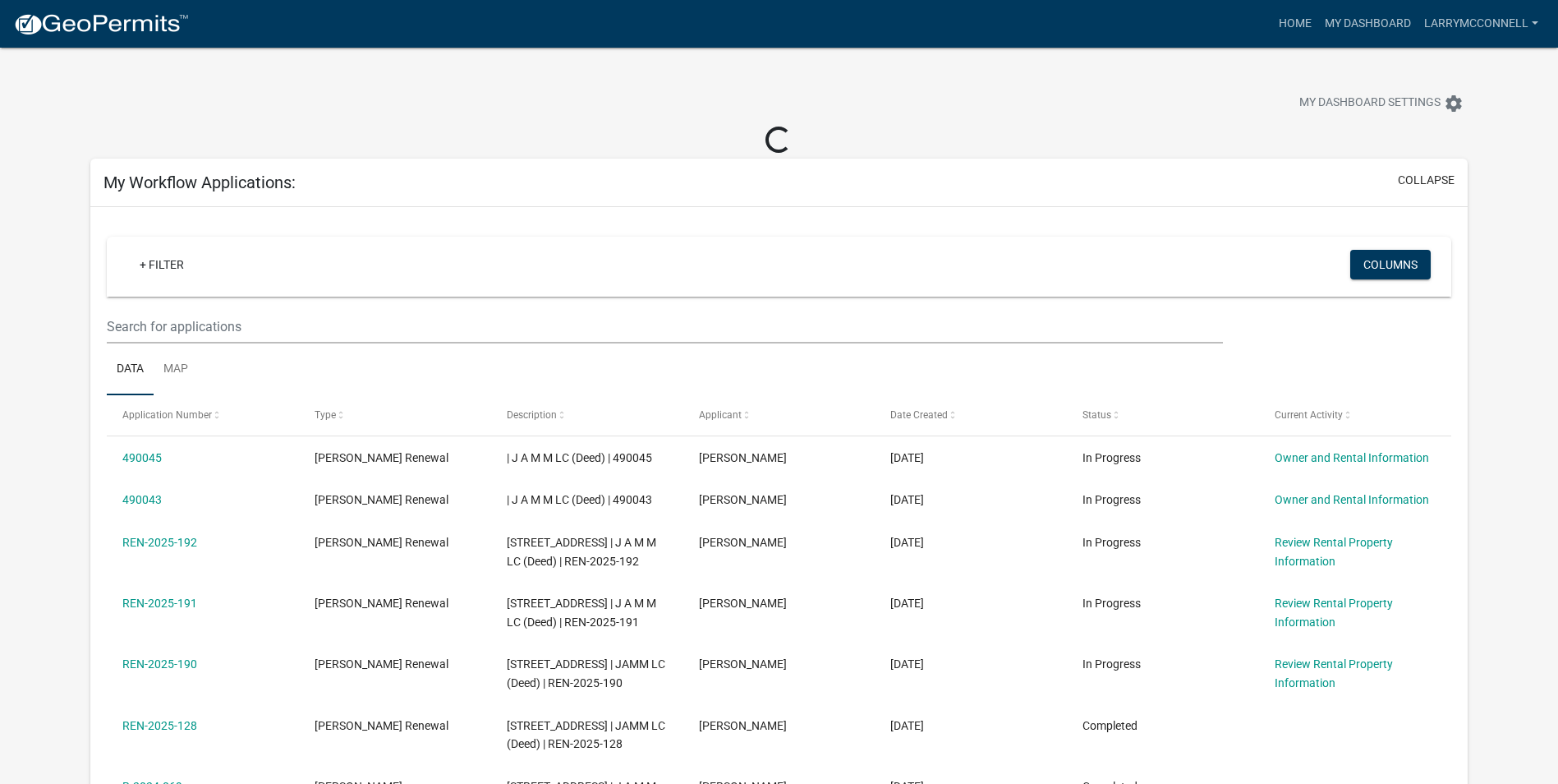
scroll to position [83, 0]
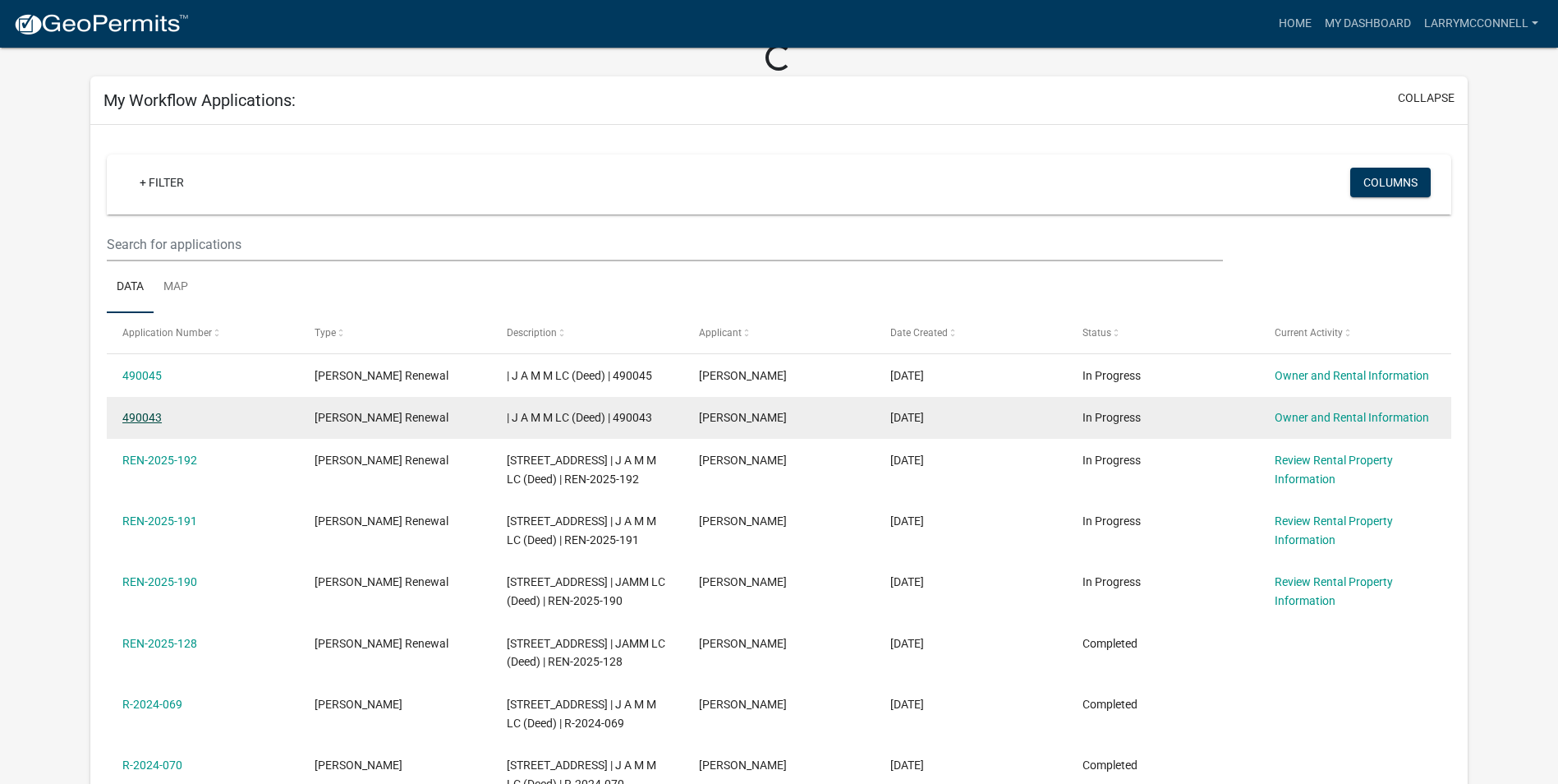
click at [147, 419] on link "490043" at bounding box center [141, 417] width 39 height 13
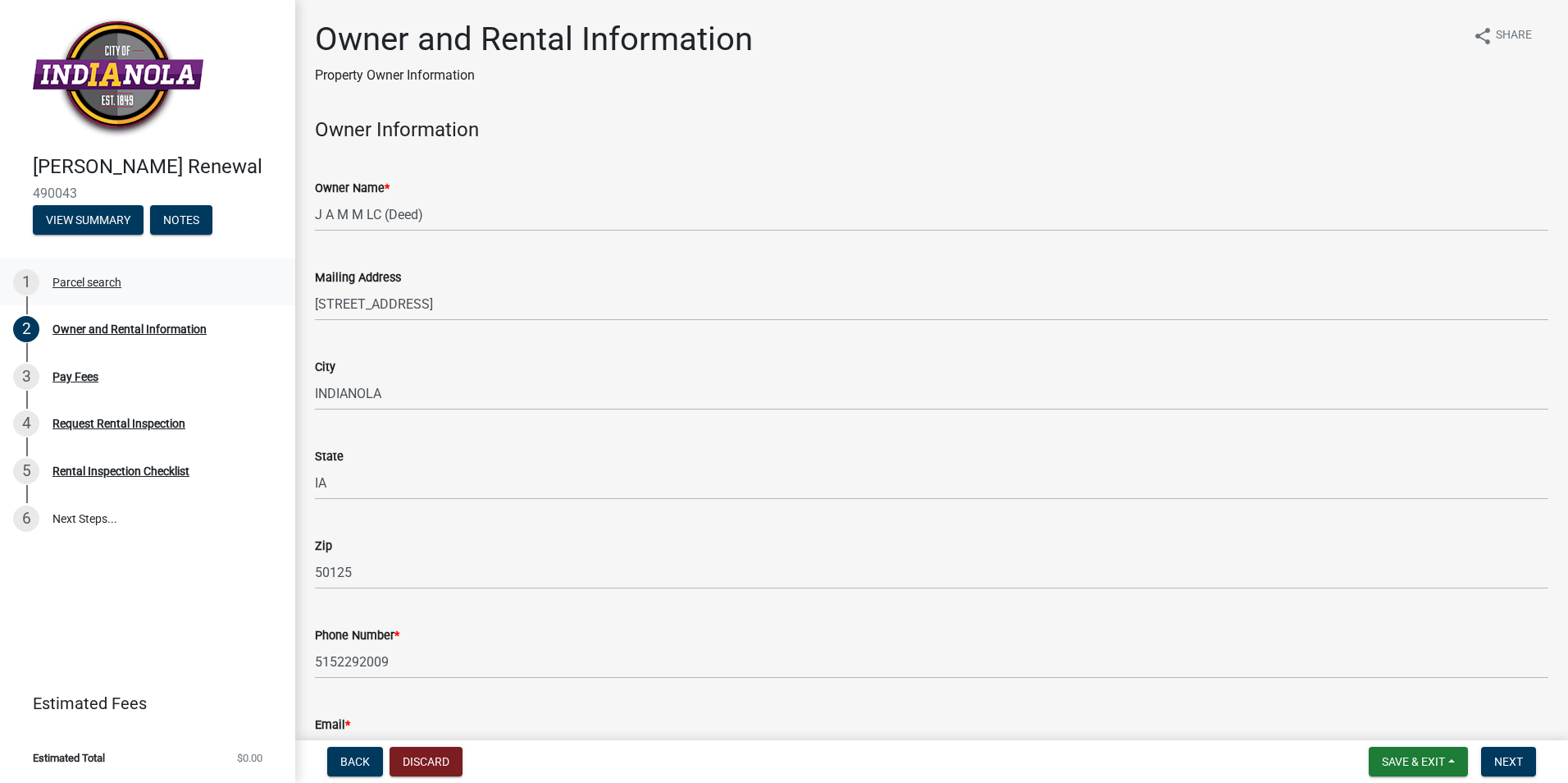
click at [107, 288] on div "Parcel search" at bounding box center [86, 282] width 69 height 12
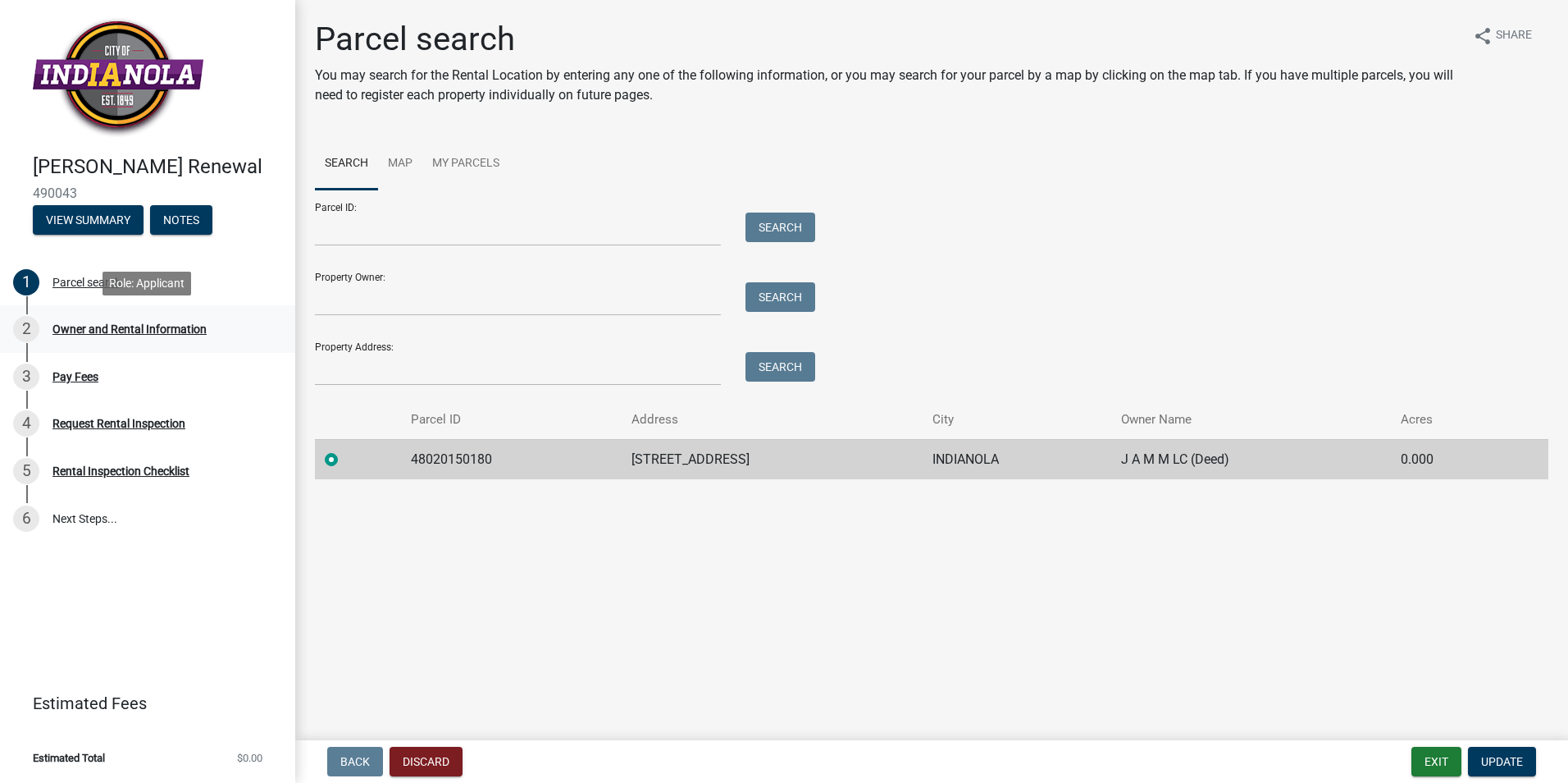
click at [106, 310] on link "2 Owner and Rental Information" at bounding box center [147, 329] width 295 height 48
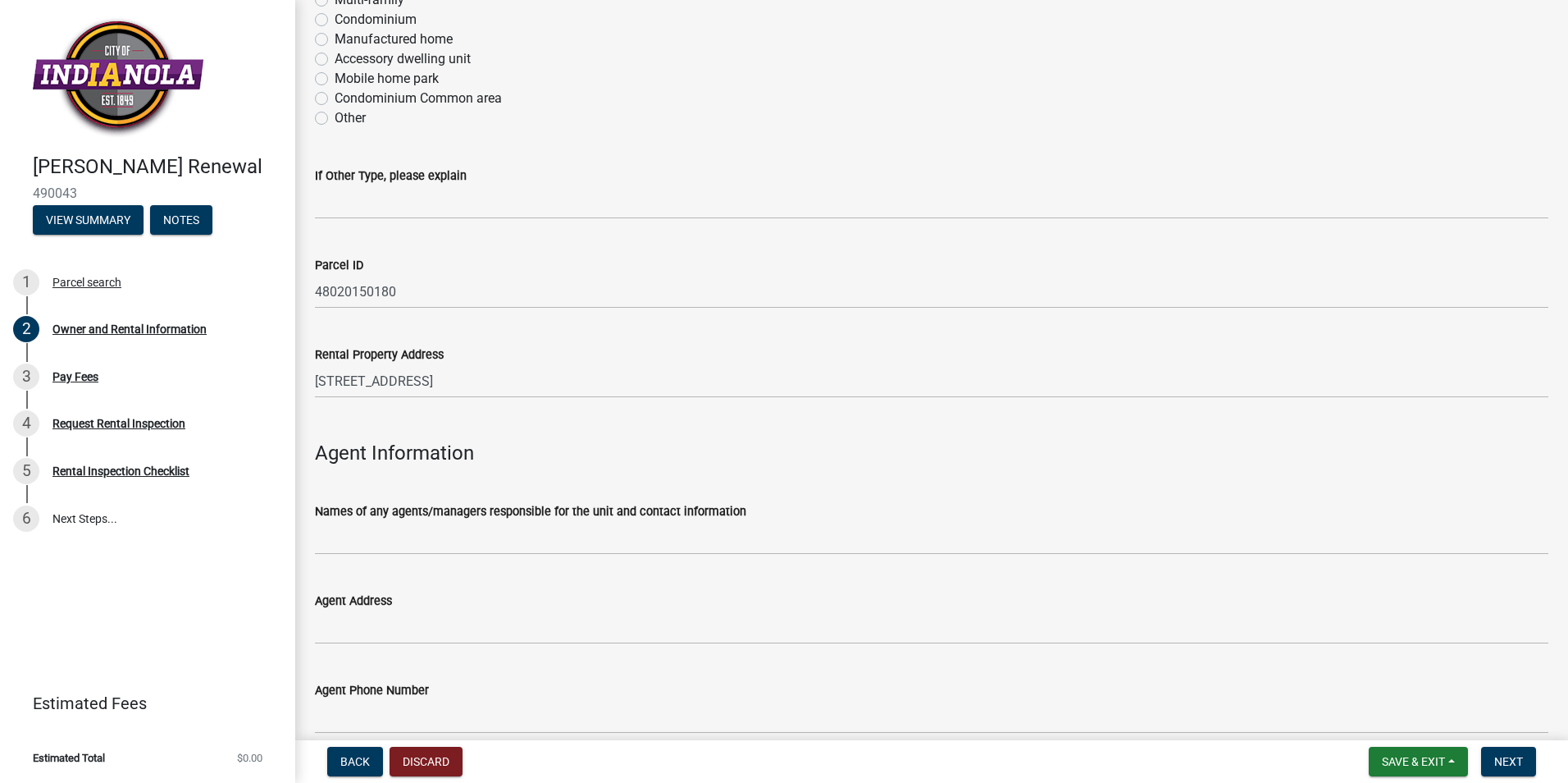
scroll to position [1614, 0]
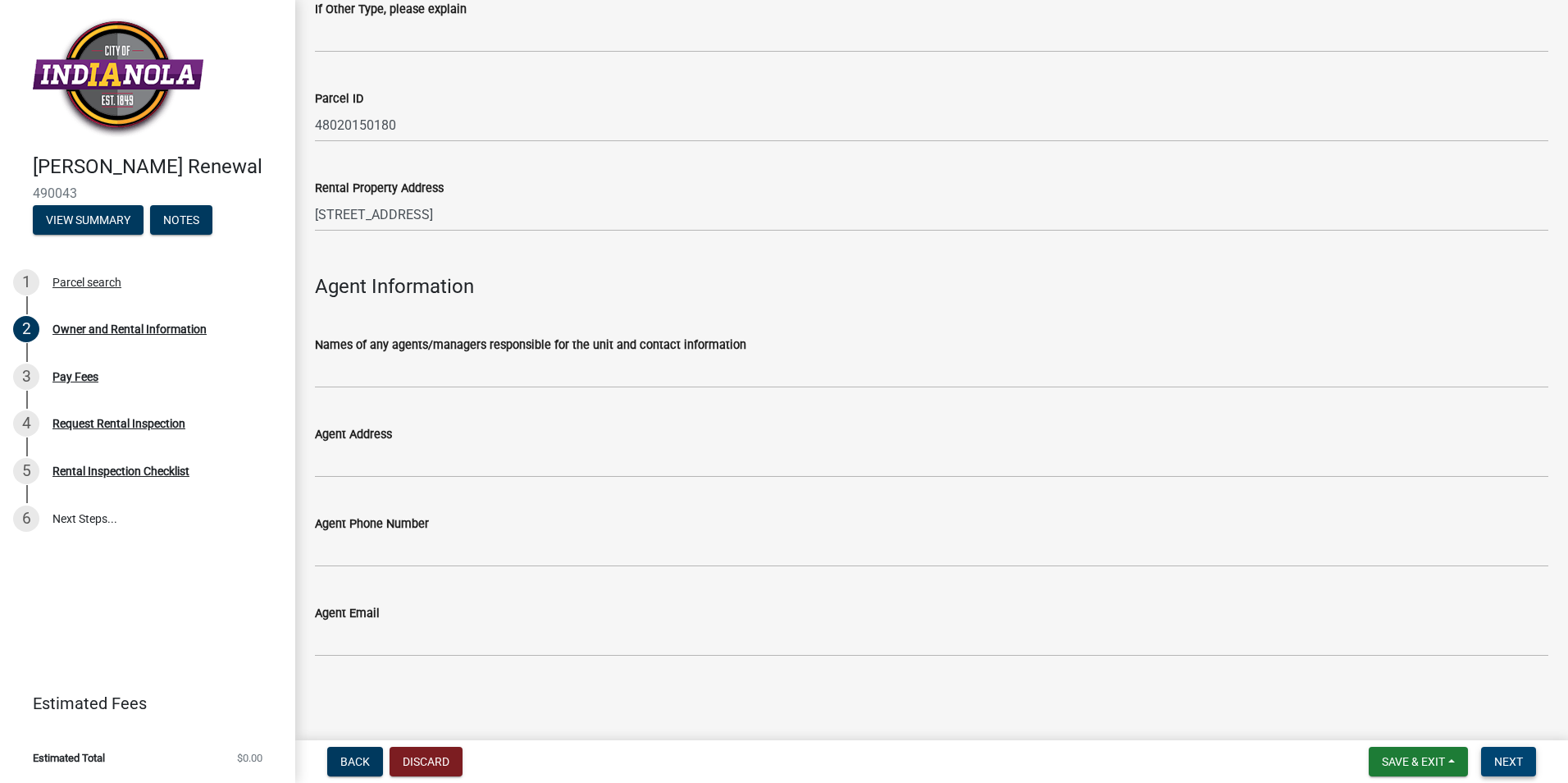
click at [1492, 754] on button "Next" at bounding box center [1509, 761] width 55 height 29
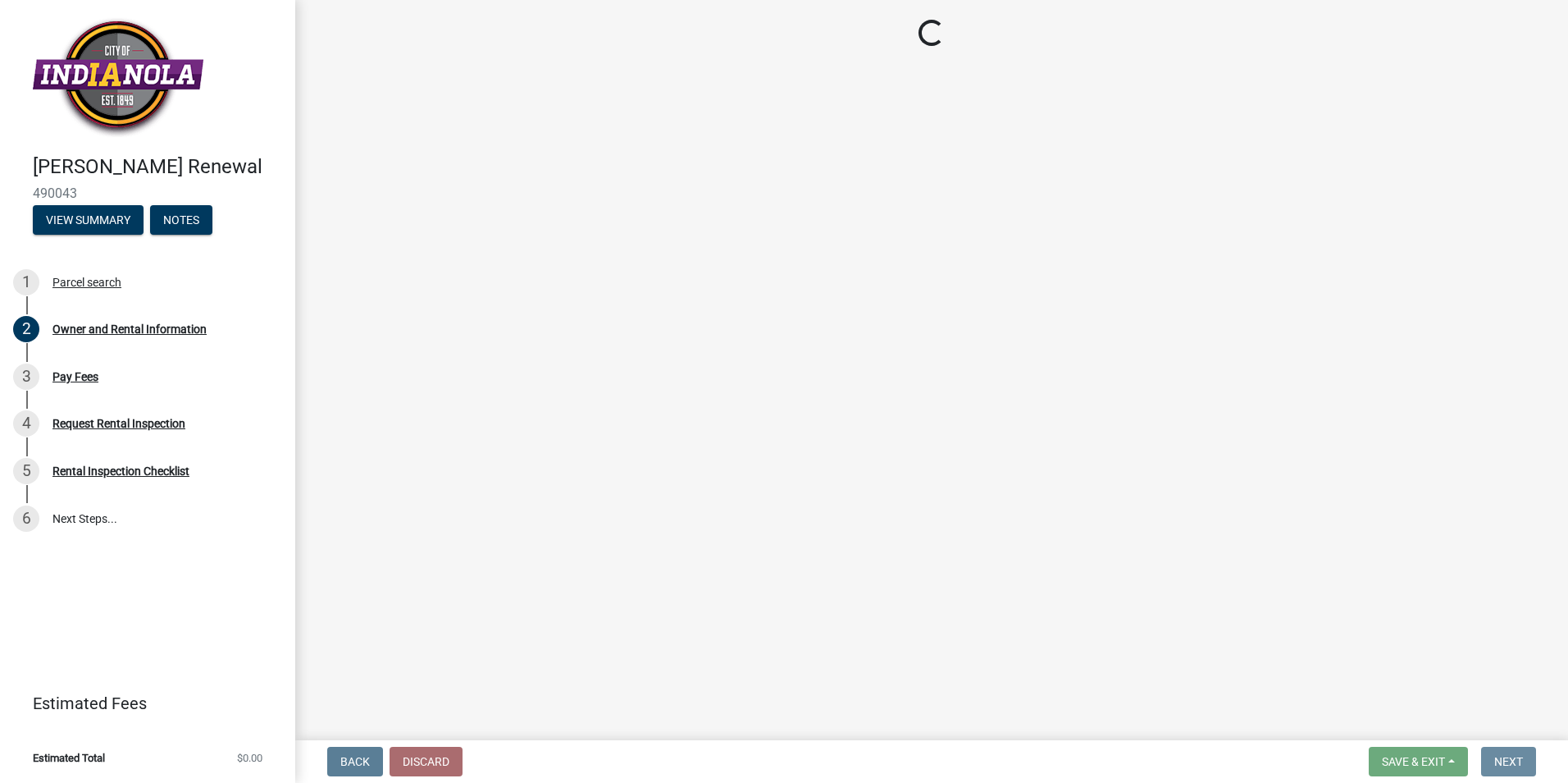
scroll to position [0, 0]
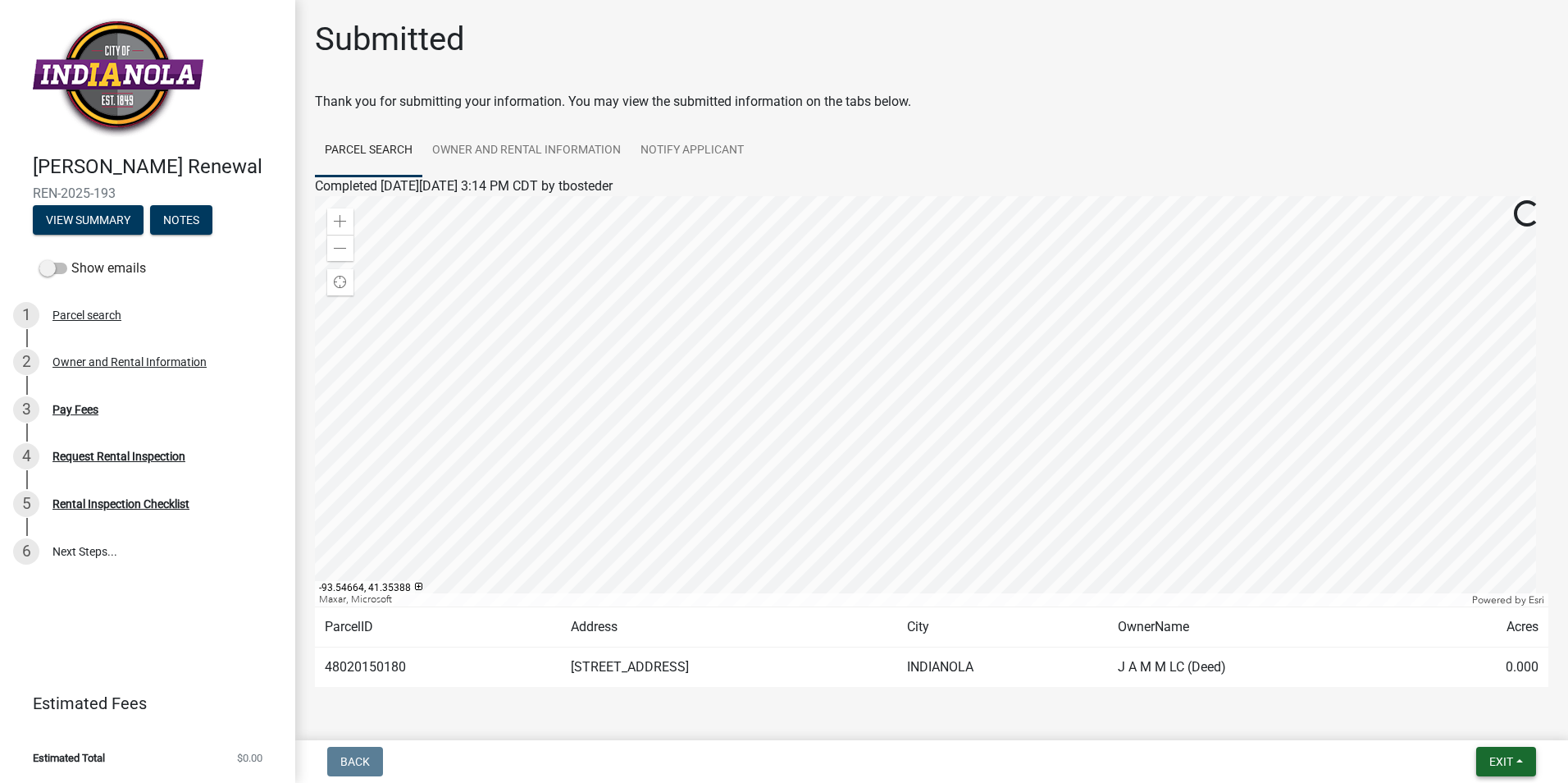
click at [1498, 767] on span "Exit" at bounding box center [1501, 761] width 24 height 13
click at [1501, 721] on button "Save & Exit" at bounding box center [1469, 718] width 131 height 39
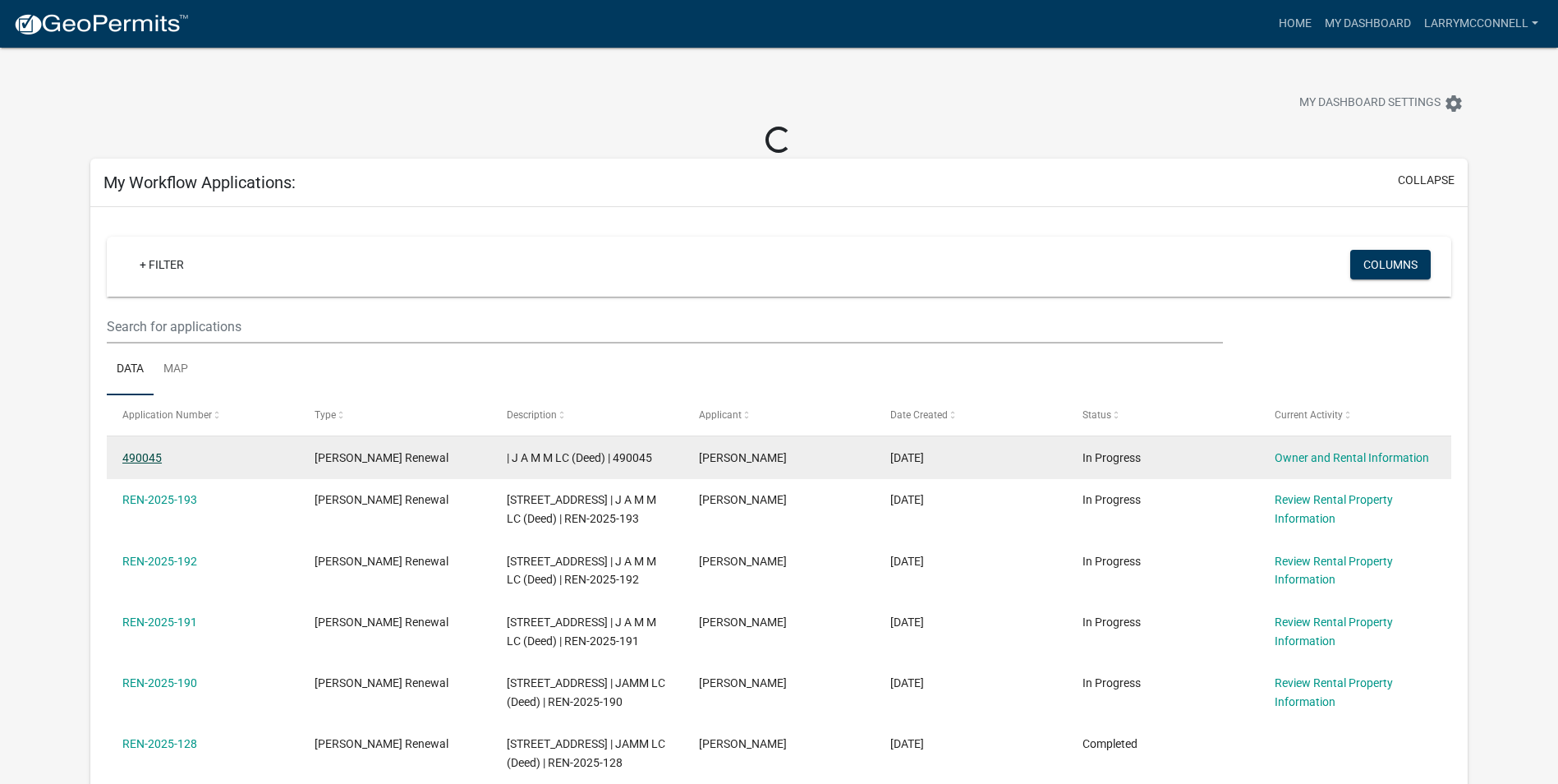
click at [151, 455] on link "490045" at bounding box center [141, 458] width 39 height 13
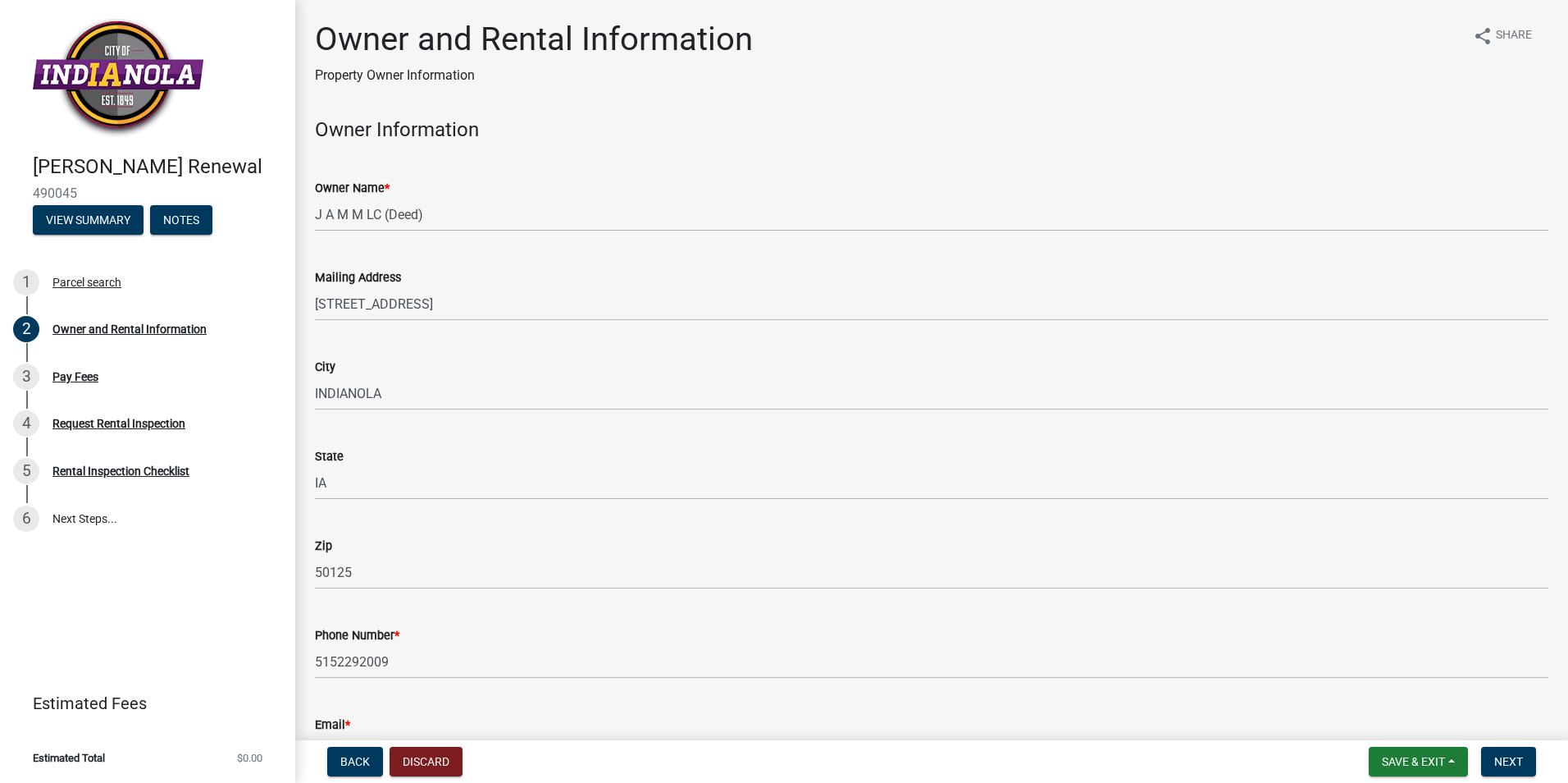
scroll to position [82, 0]
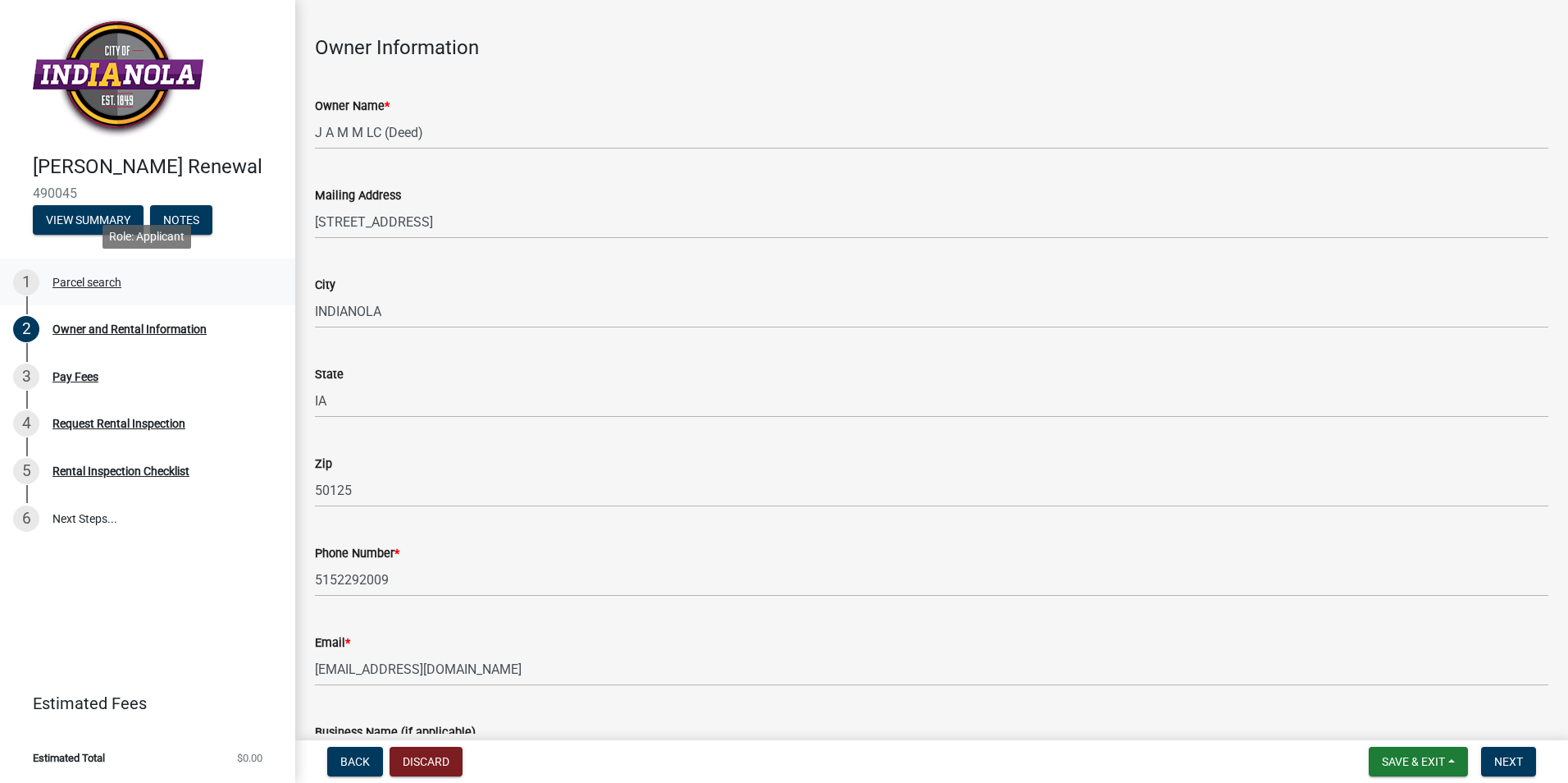
click at [127, 292] on div "1 Parcel search" at bounding box center [140, 282] width 255 height 27
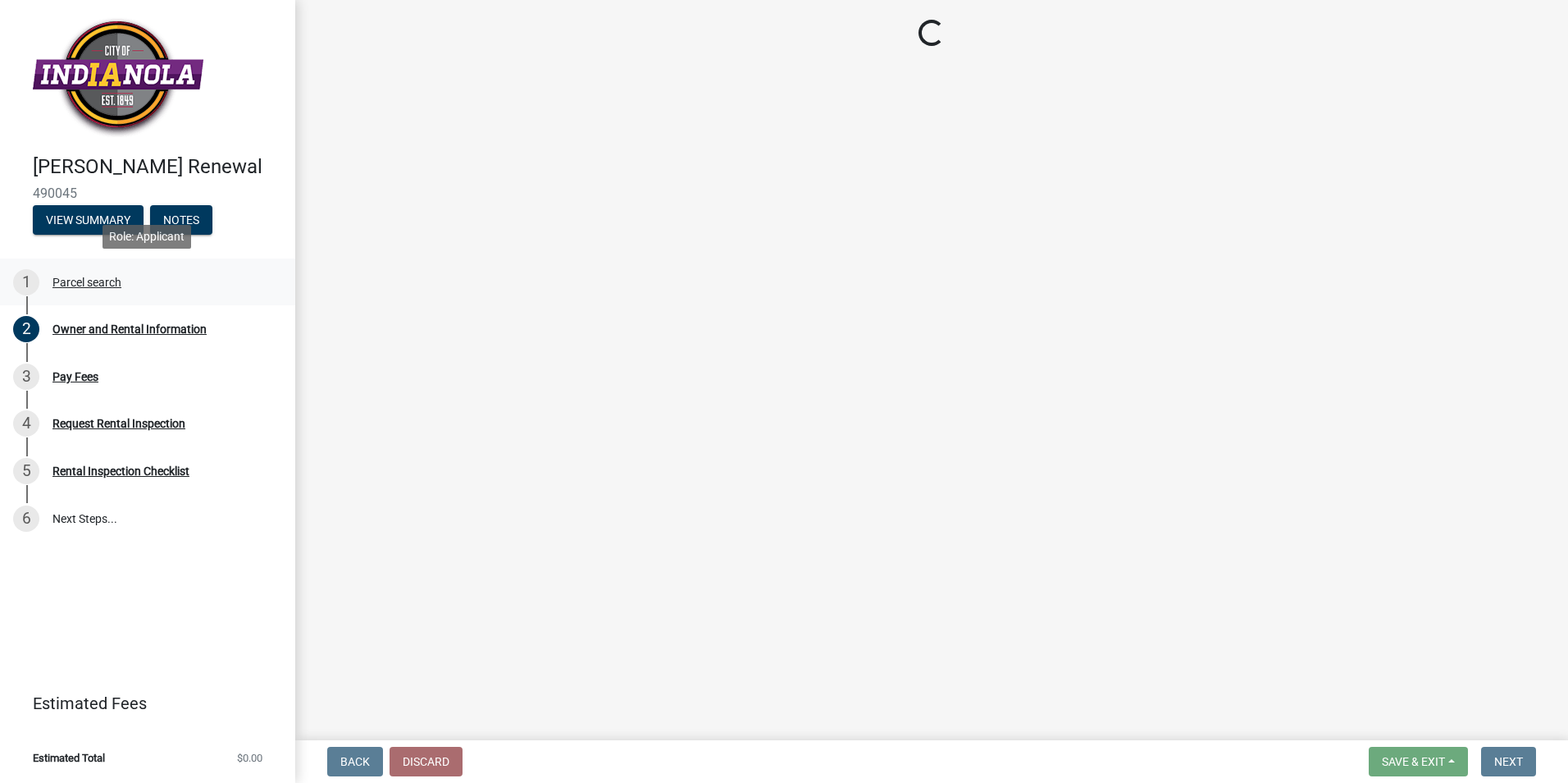
scroll to position [0, 0]
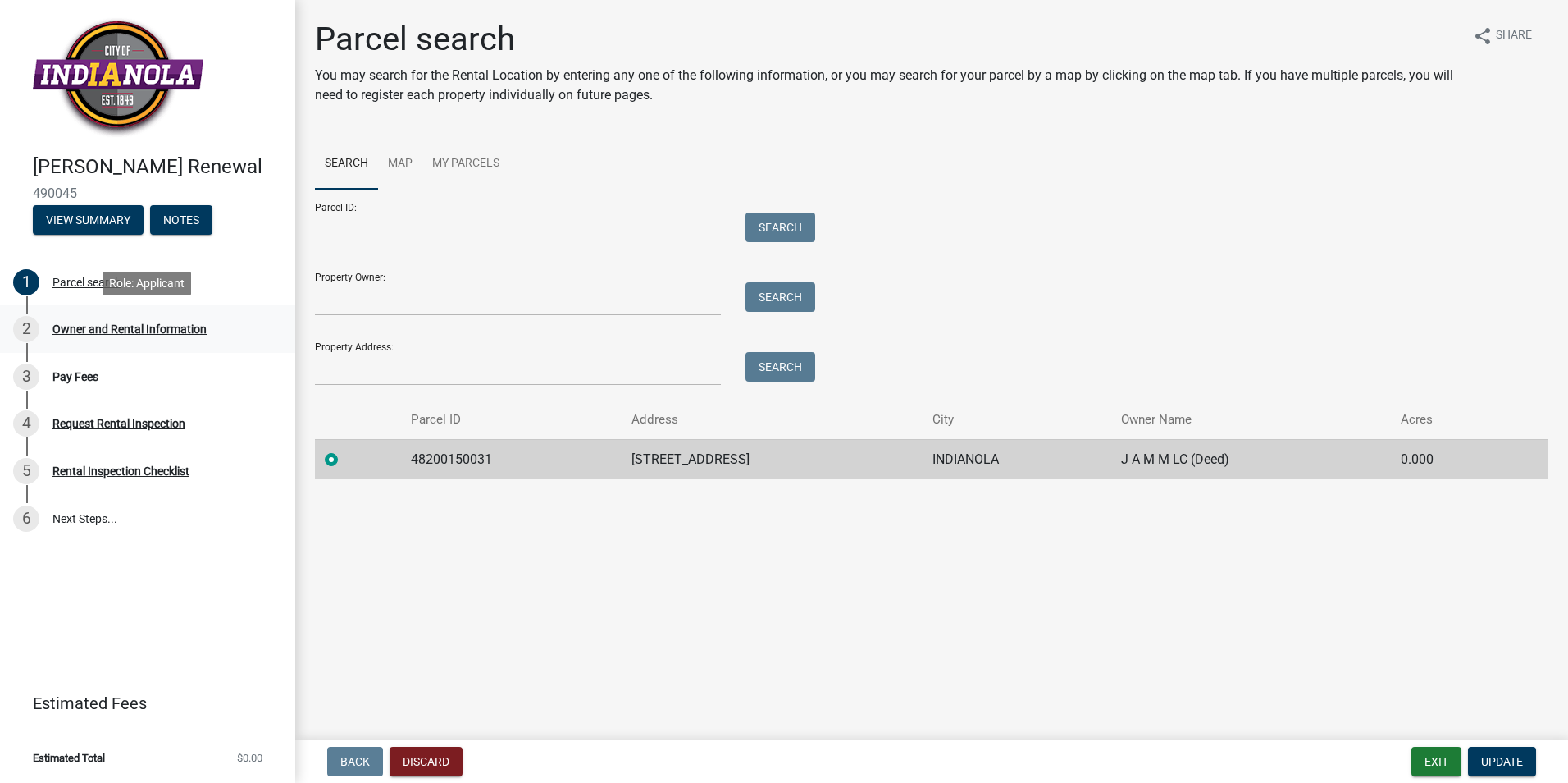
click at [175, 319] on div "2 Owner and Rental Information" at bounding box center [140, 329] width 255 height 27
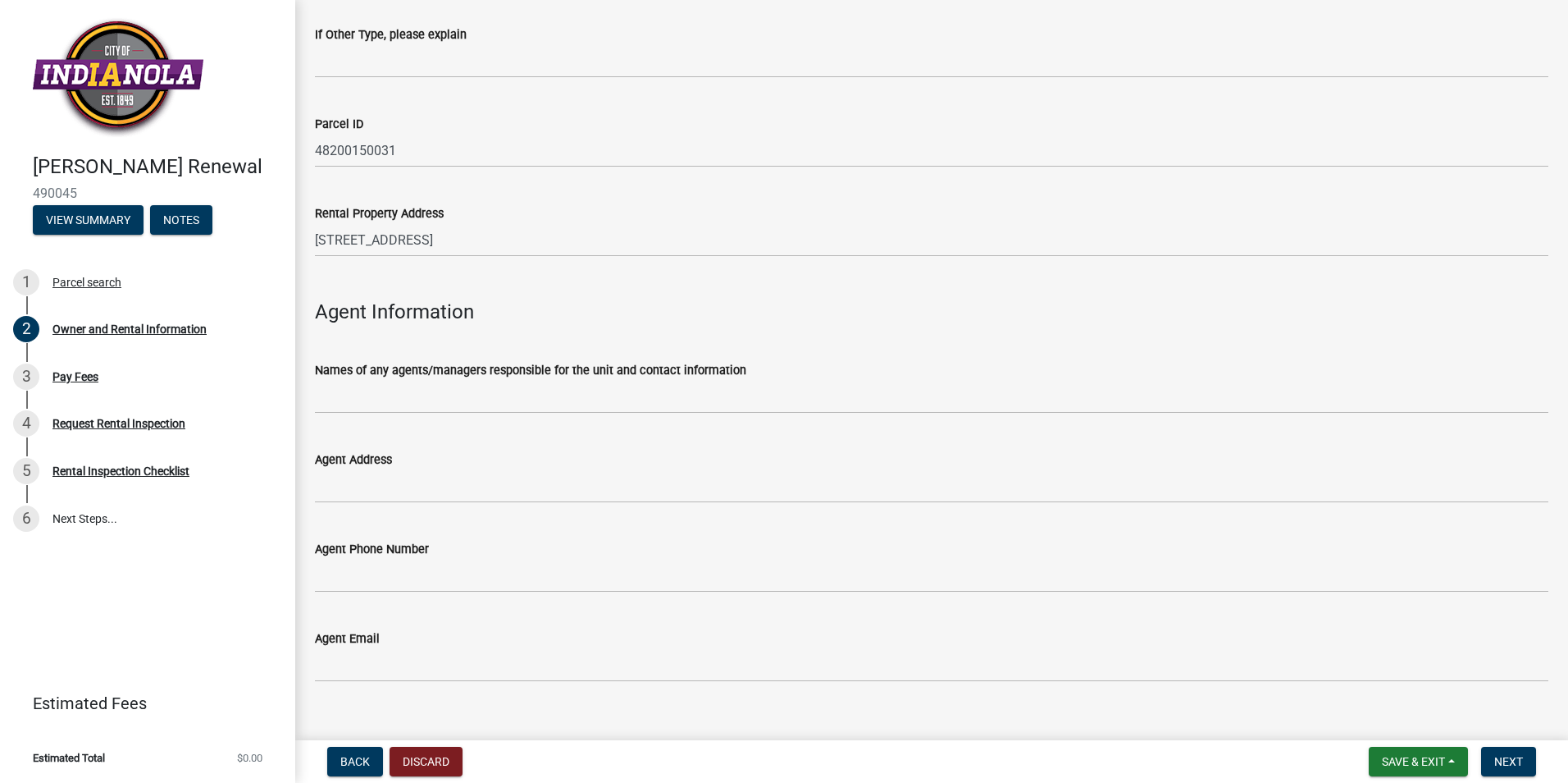
scroll to position [1614, 0]
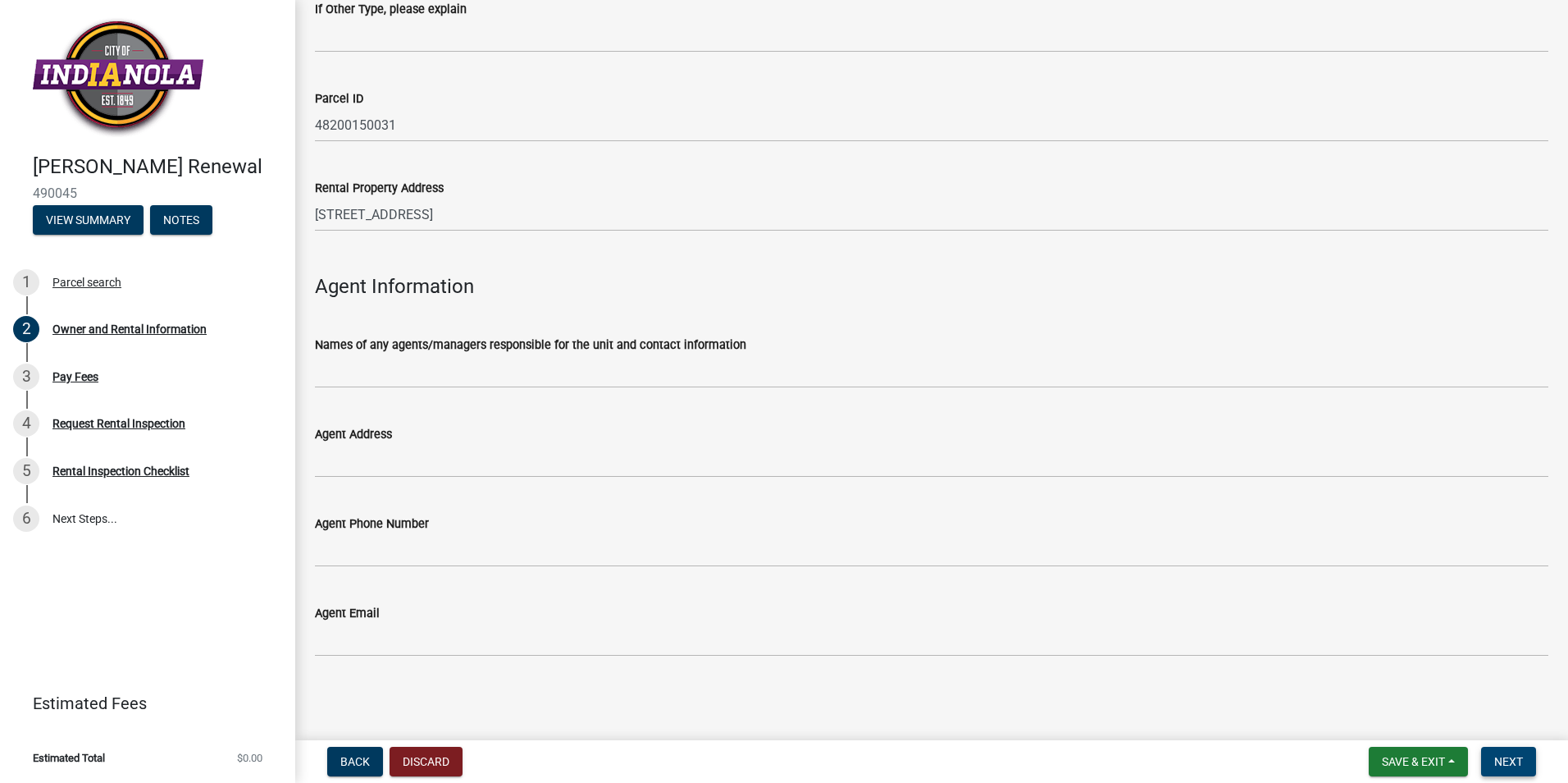
click at [1507, 756] on span "Next" at bounding box center [1508, 761] width 28 height 13
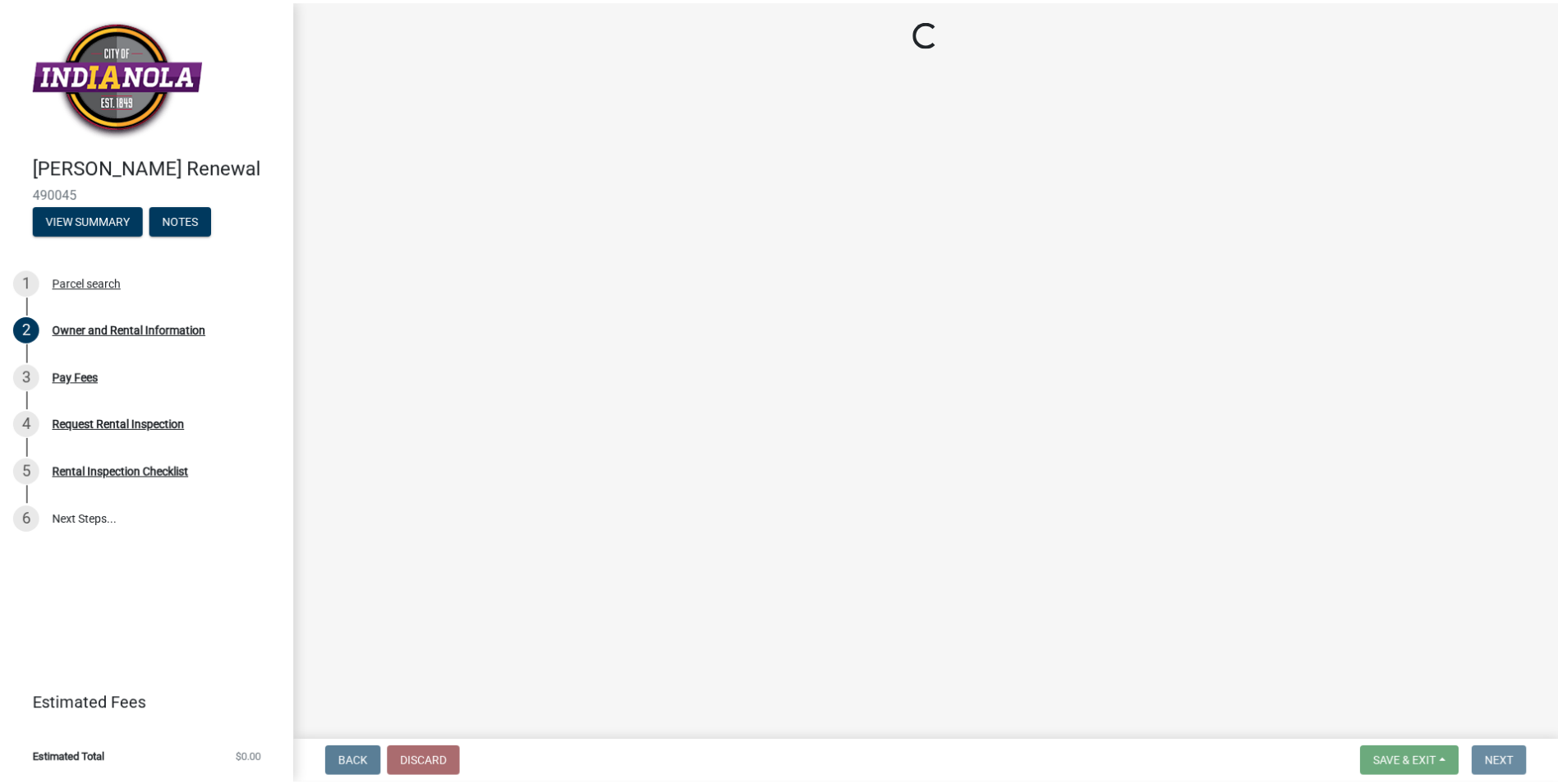
scroll to position [0, 0]
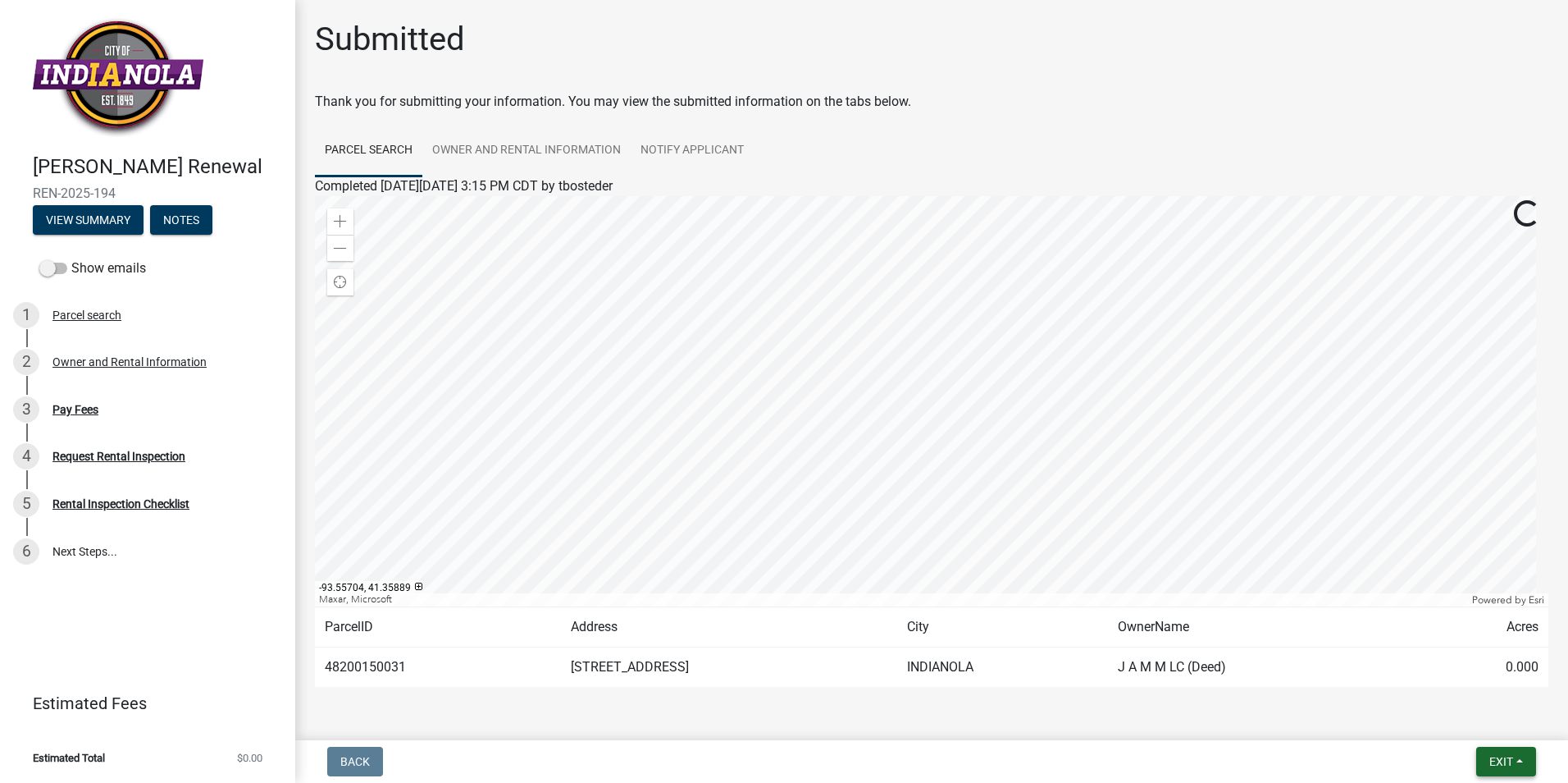
click at [1491, 752] on button "Exit" at bounding box center [1505, 761] width 59 height 29
click at [1487, 728] on button "Save & Exit" at bounding box center [1469, 718] width 131 height 39
